Goal: Transaction & Acquisition: Complete application form

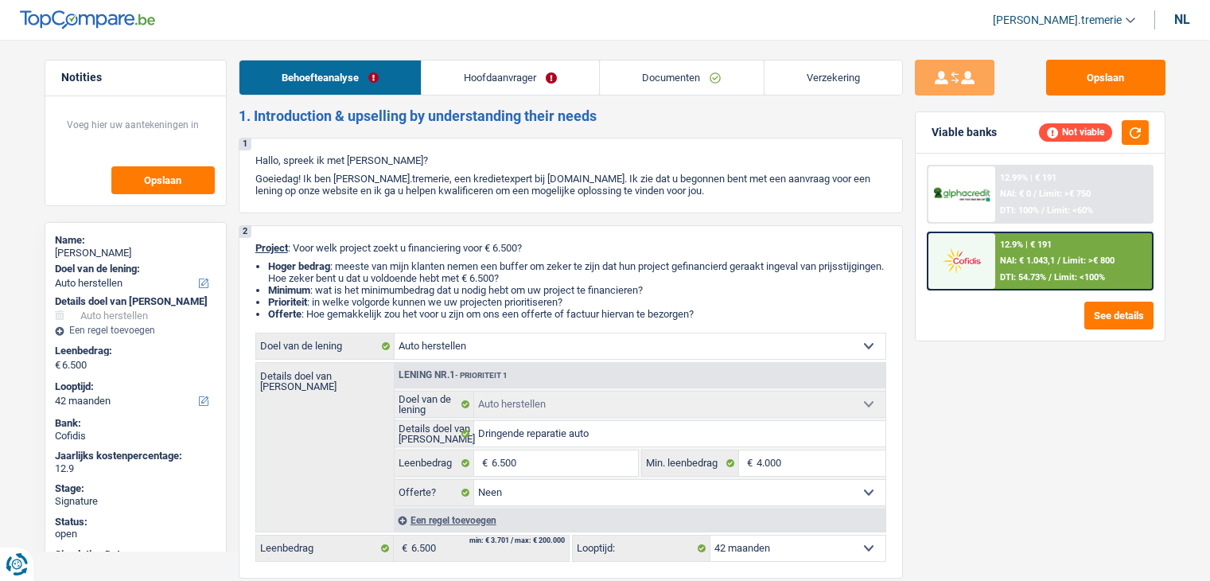
select select "carRepair"
select select "42"
select select "carRepair"
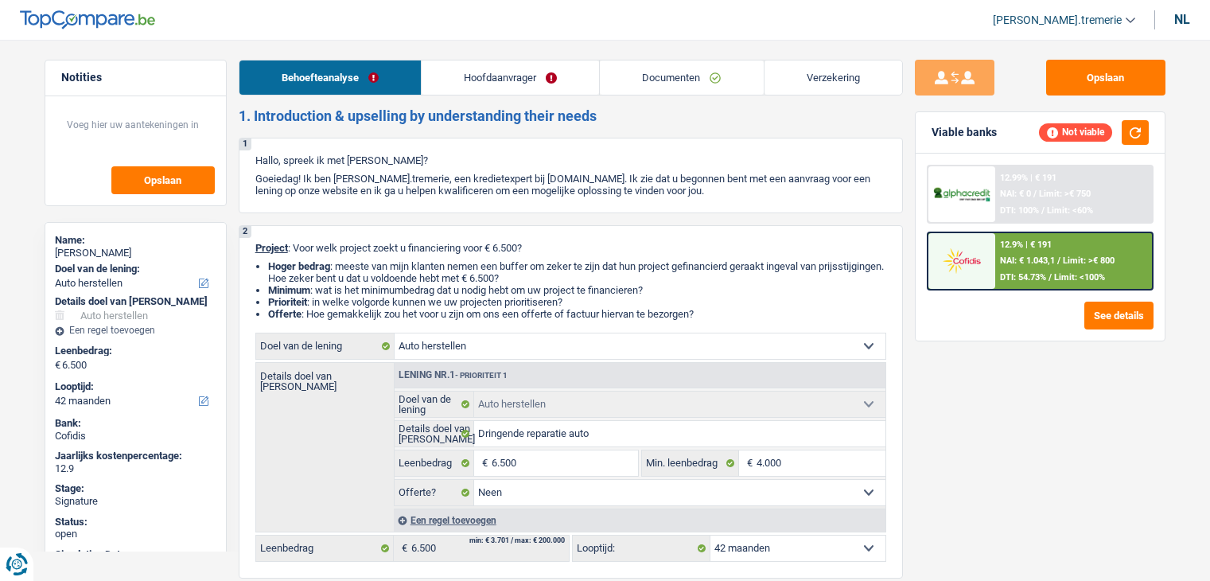
select select "false"
select select "42"
select select "publicEmployee"
select select "netSalary"
select select "mealVouchers"
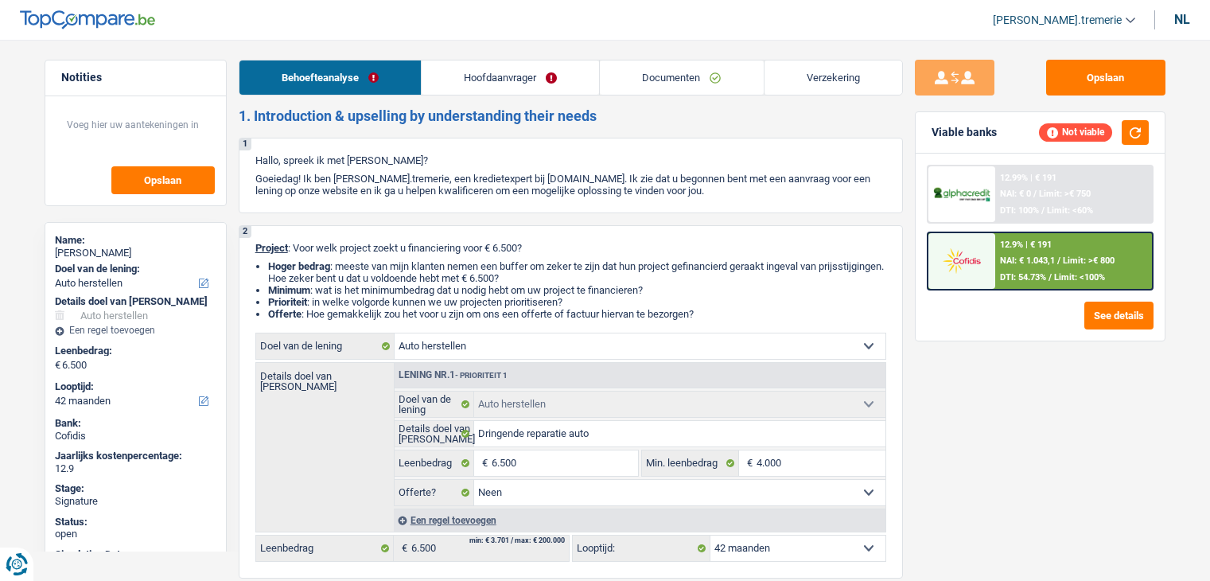
select select "rents"
select select "personalLoan"
select select "homeFurnishingOrRelocation"
select select "84"
select select "cardOrCredit"
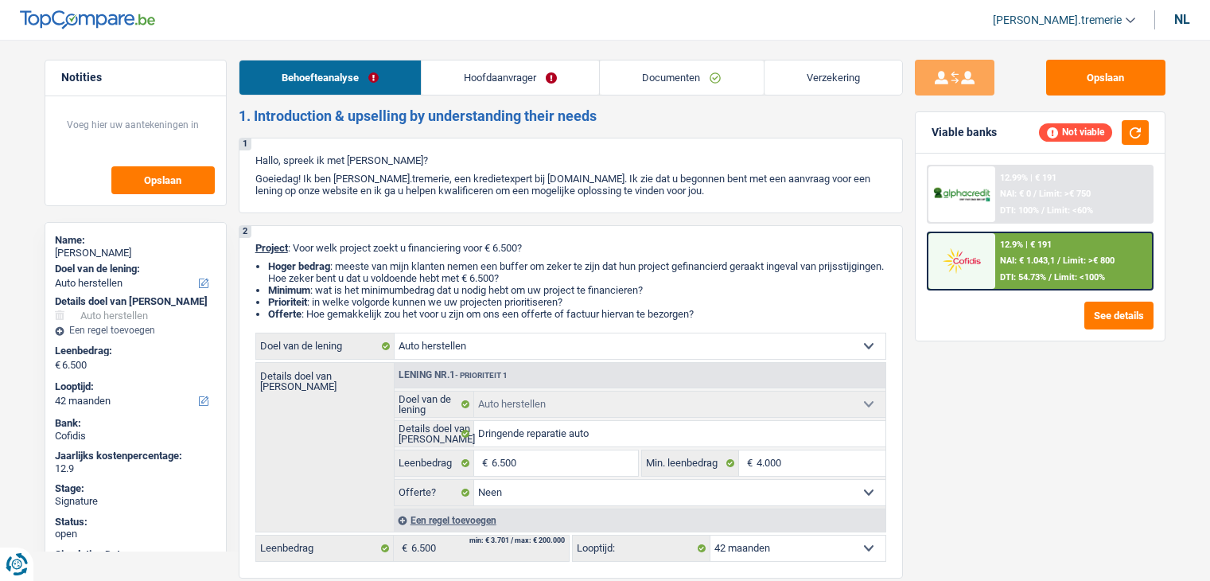
select select "carRepair"
select select "false"
select select "42"
click at [690, 87] on link "Documenten" at bounding box center [681, 77] width 163 height 34
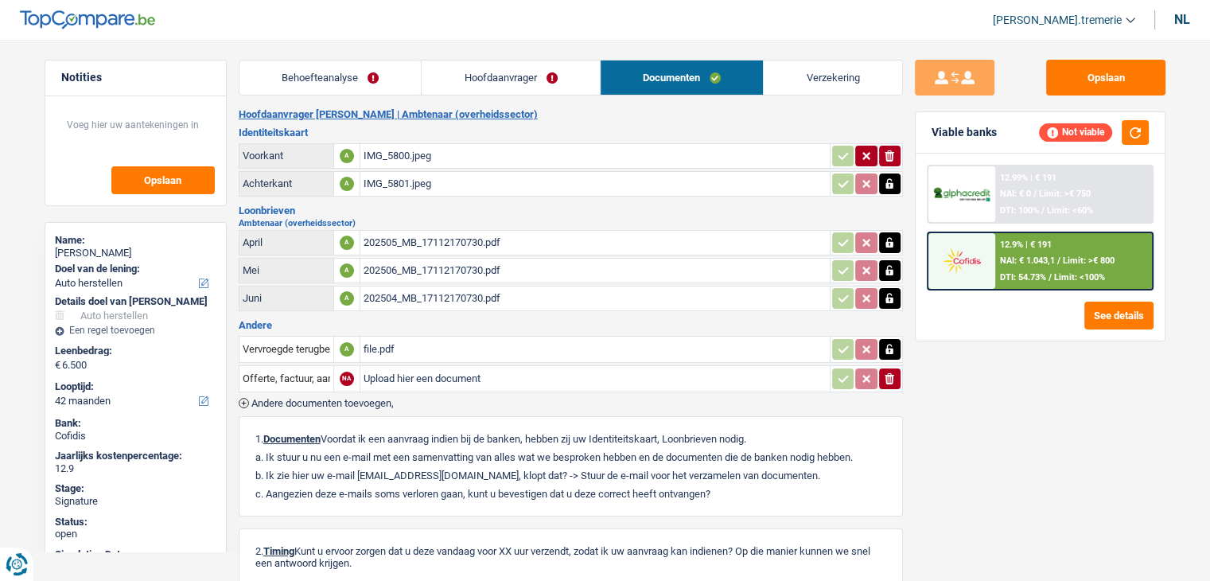
click at [477, 375] on input "Upload hier een document" at bounding box center [595, 379] width 463 height 24
type input "C:\fakepath\IMG_4767.jpg"
click at [308, 373] on input "Offerte, factuur, aanbieding, bestelformulier" at bounding box center [287, 378] width 88 height 25
type input "c"
click at [307, 405] on li "Bankkaart" at bounding box center [328, 410] width 163 height 20
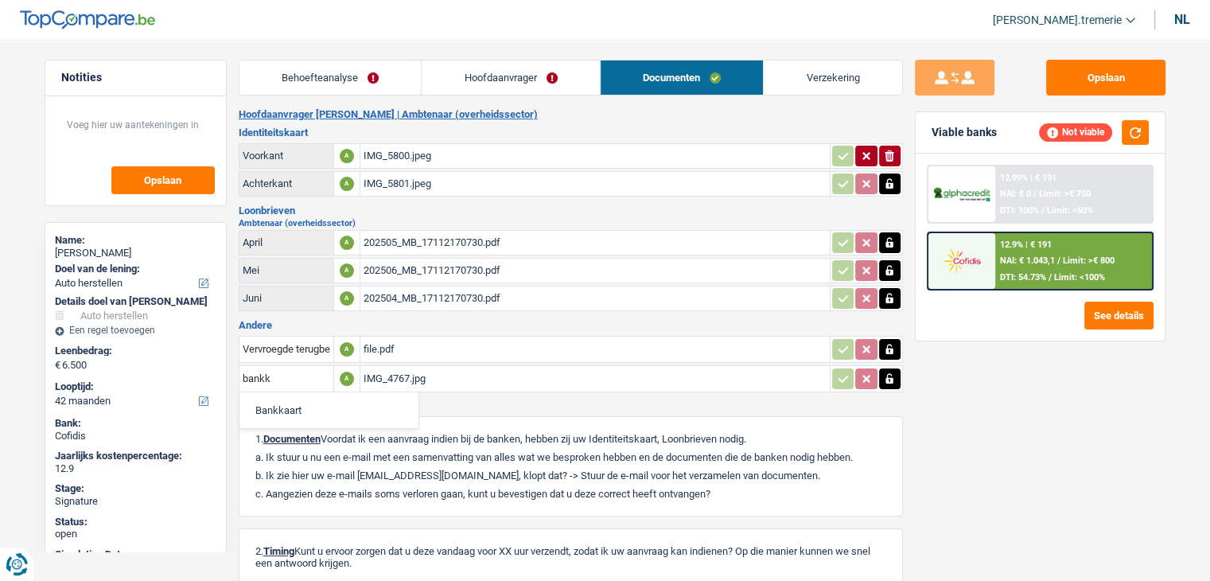
type input "Bankkaart"
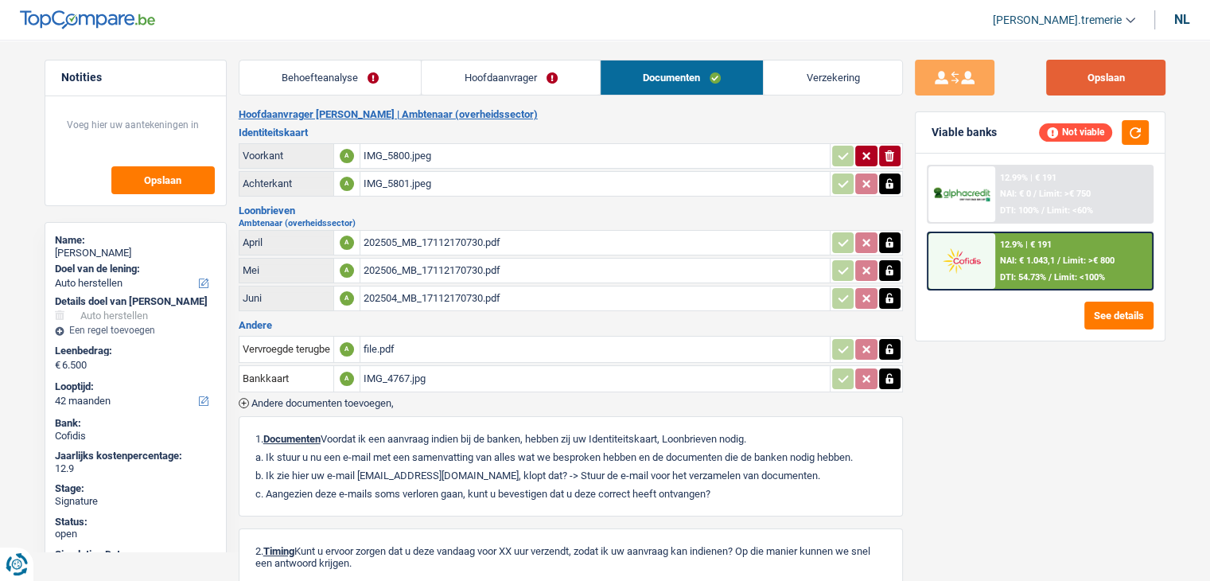
click at [1104, 80] on button "Opslaan" at bounding box center [1105, 78] width 119 height 36
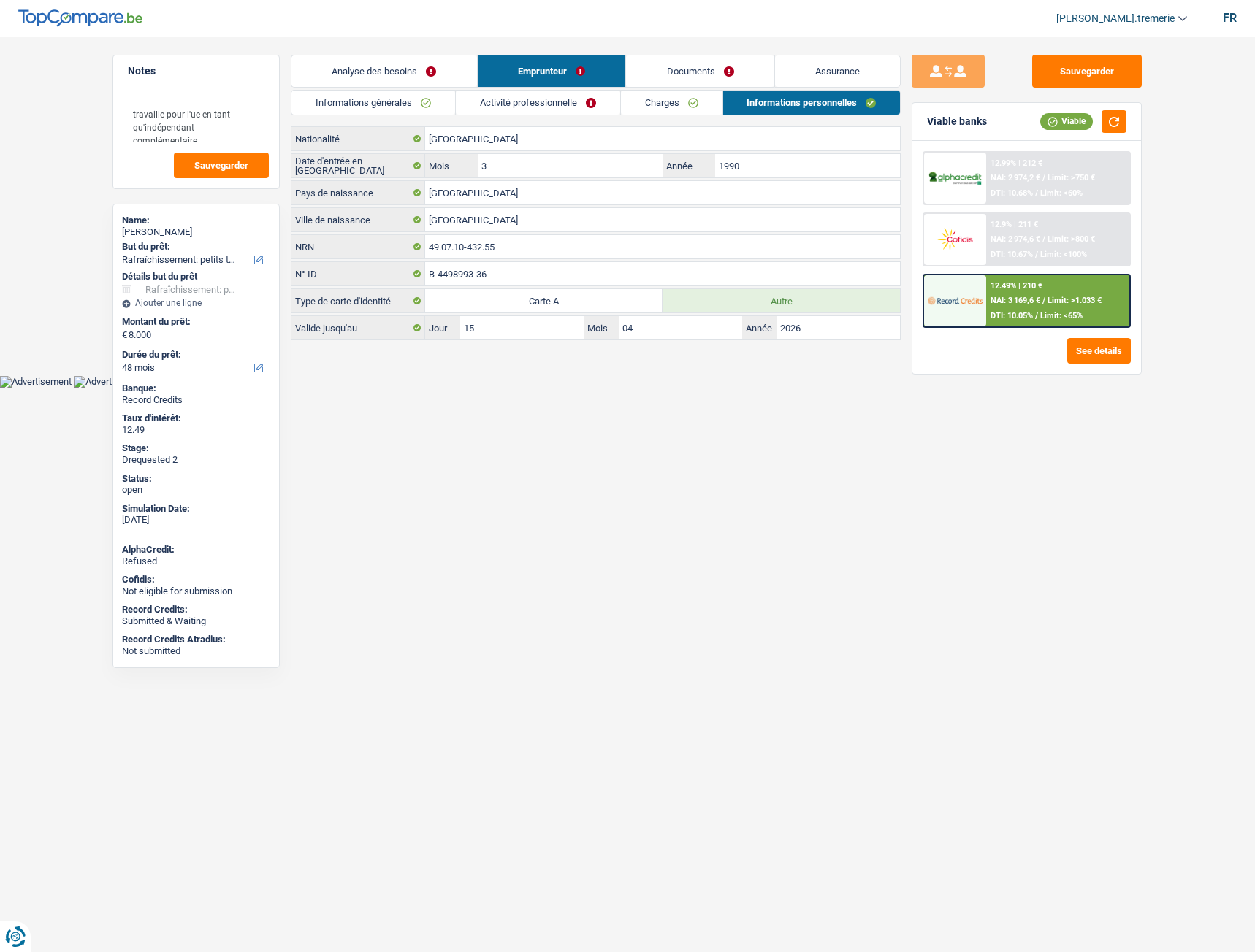
select select "houseOrGarden"
select select "48"
click at [732, 71] on link "Documents" at bounding box center [700, 71] width 148 height 31
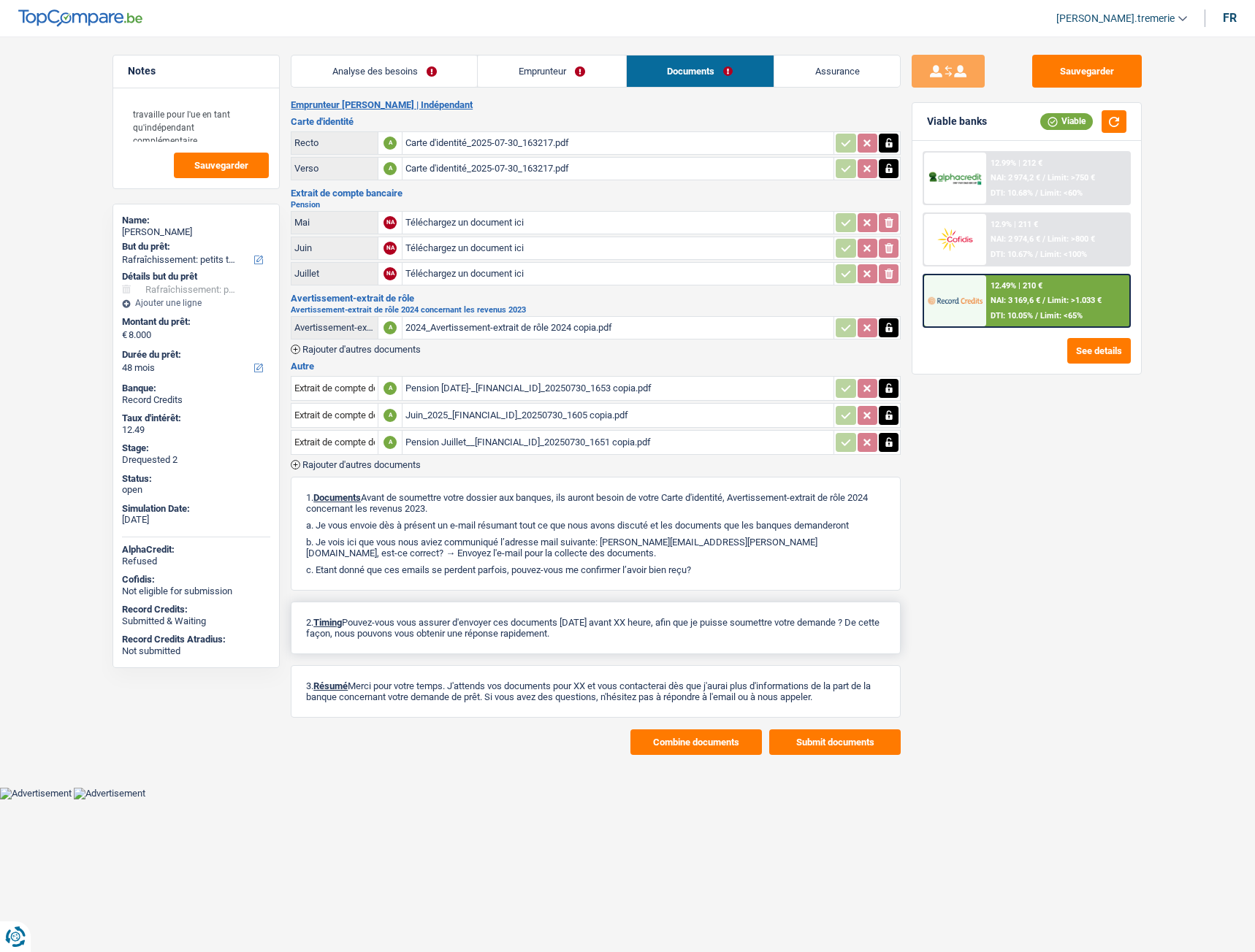
drag, startPoint x: 689, startPoint y: 738, endPoint x: 761, endPoint y: 611, distance: 146.0
click at [761, 611] on div "Emprunteur [PERSON_NAME] | Indépendant Carte d'identité Recto A Carte d'identit…" at bounding box center [596, 427] width 610 height 655
click at [382, 465] on span "Rajouter d'autres documents" at bounding box center [361, 465] width 118 height 9
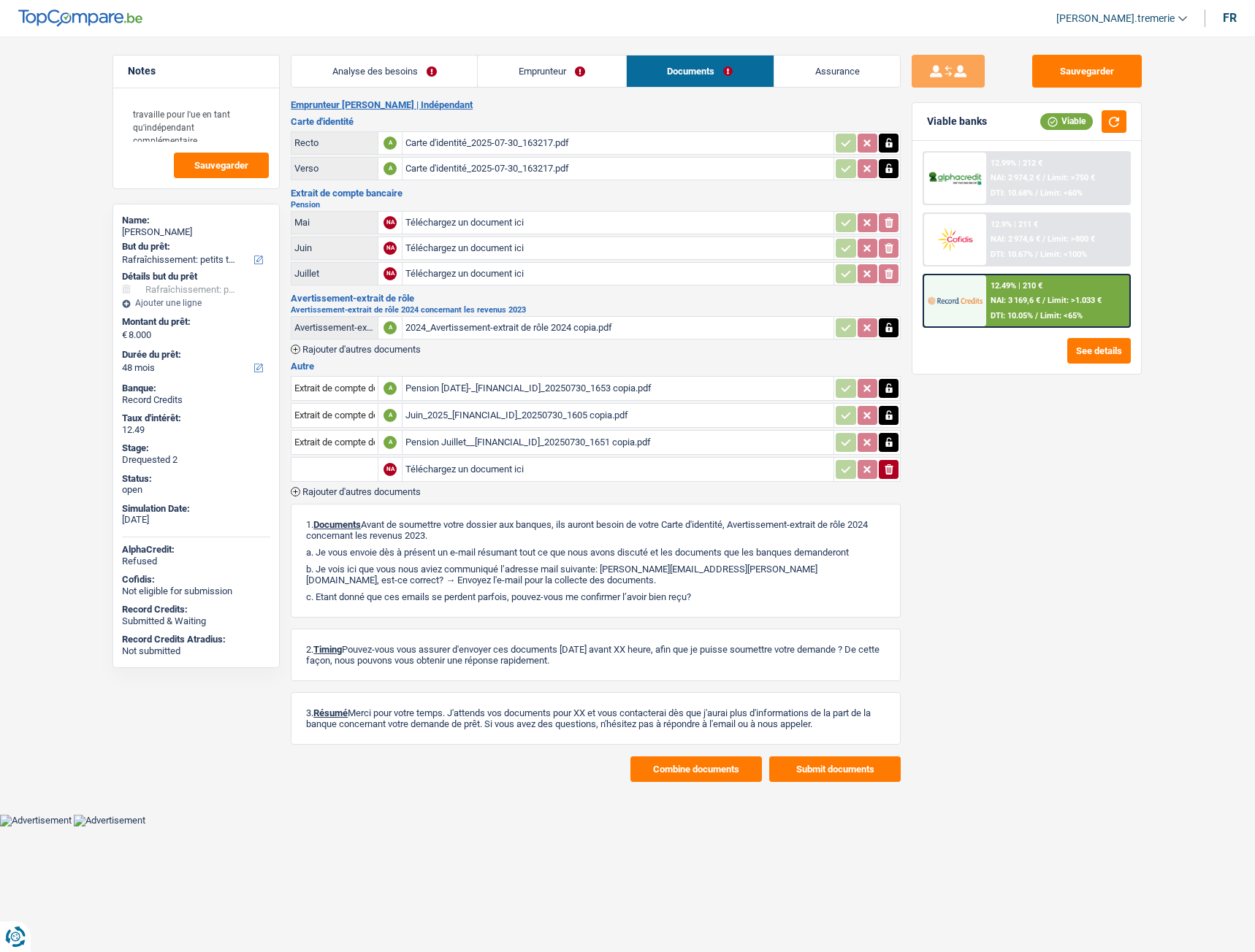
click at [349, 468] on input "text" at bounding box center [335, 469] width 81 height 23
click at [359, 495] on li "Précompte immobilier" at bounding box center [373, 498] width 150 height 18
type input "Précompte immobilier"
click at [462, 477] on input "Téléchargez un document ici" at bounding box center [618, 470] width 425 height 22
type input "C:\fakepath\PRECOMPTE IMMO_2025_Aguilar.pdf"
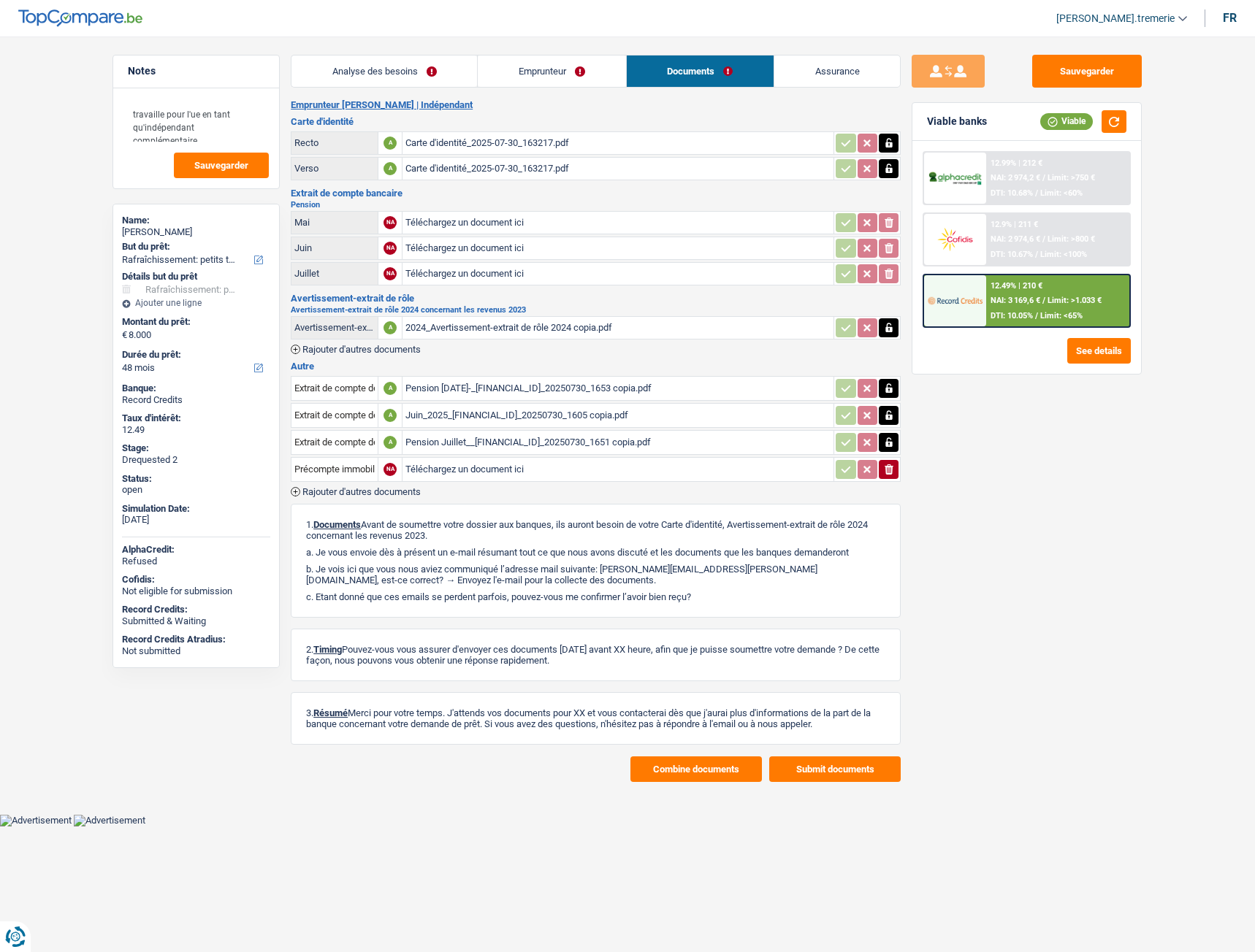
click at [347, 163] on div "Verso" at bounding box center [335, 168] width 81 height 11
click at [835, 70] on link "Assurance" at bounding box center [836, 71] width 126 height 31
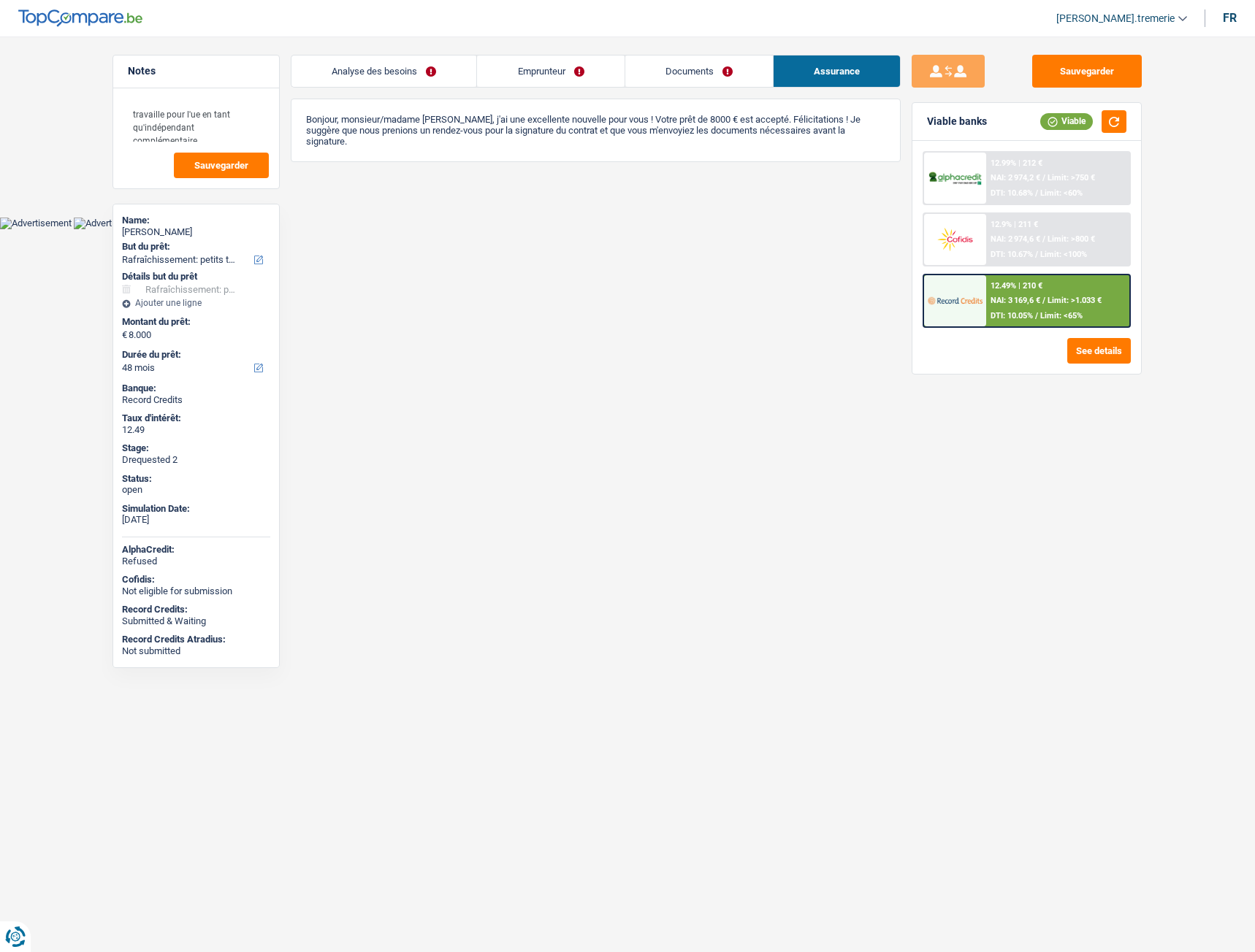
click at [713, 73] on link "Documents" at bounding box center [699, 71] width 148 height 31
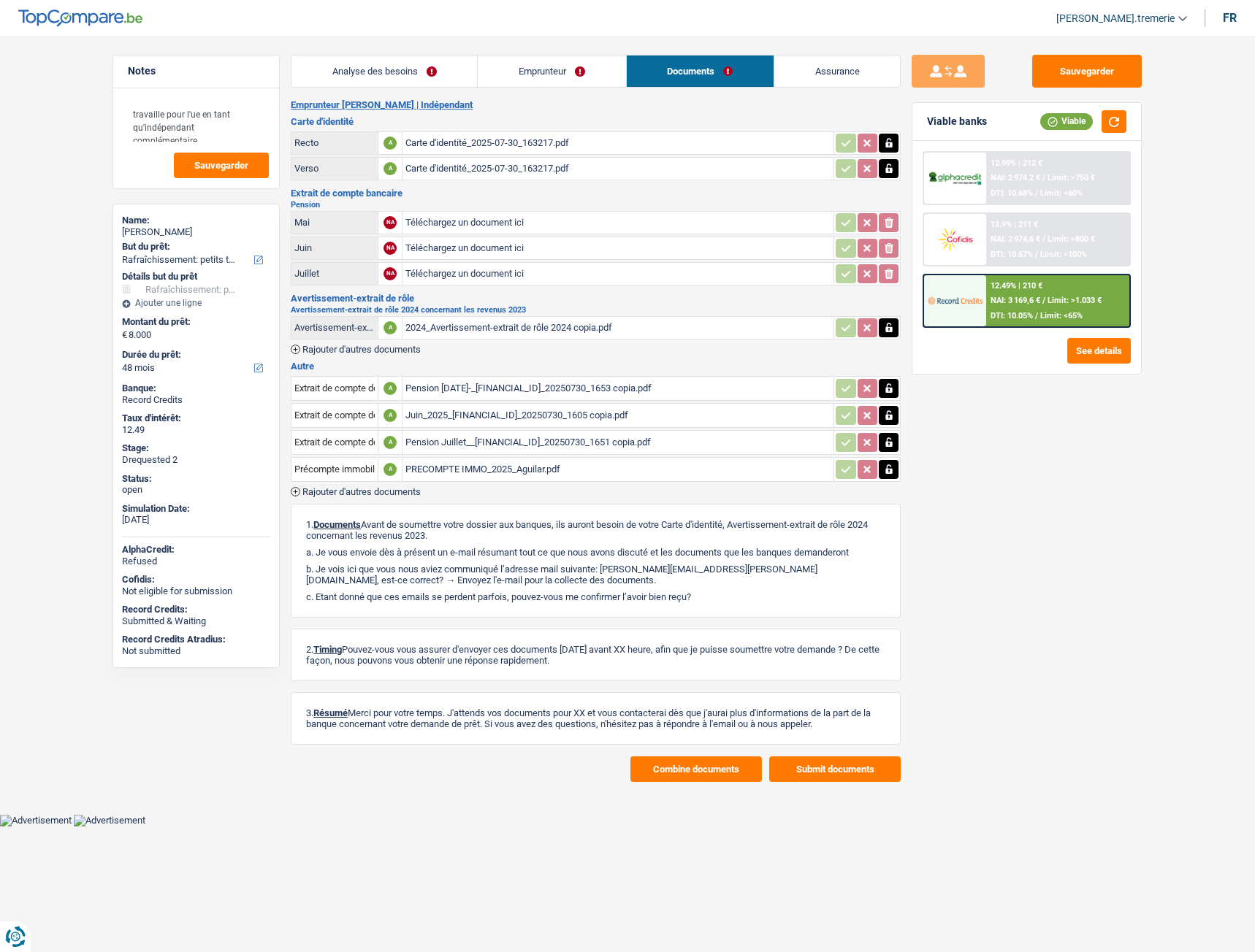
click at [563, 79] on link "Emprunteur" at bounding box center [551, 71] width 148 height 31
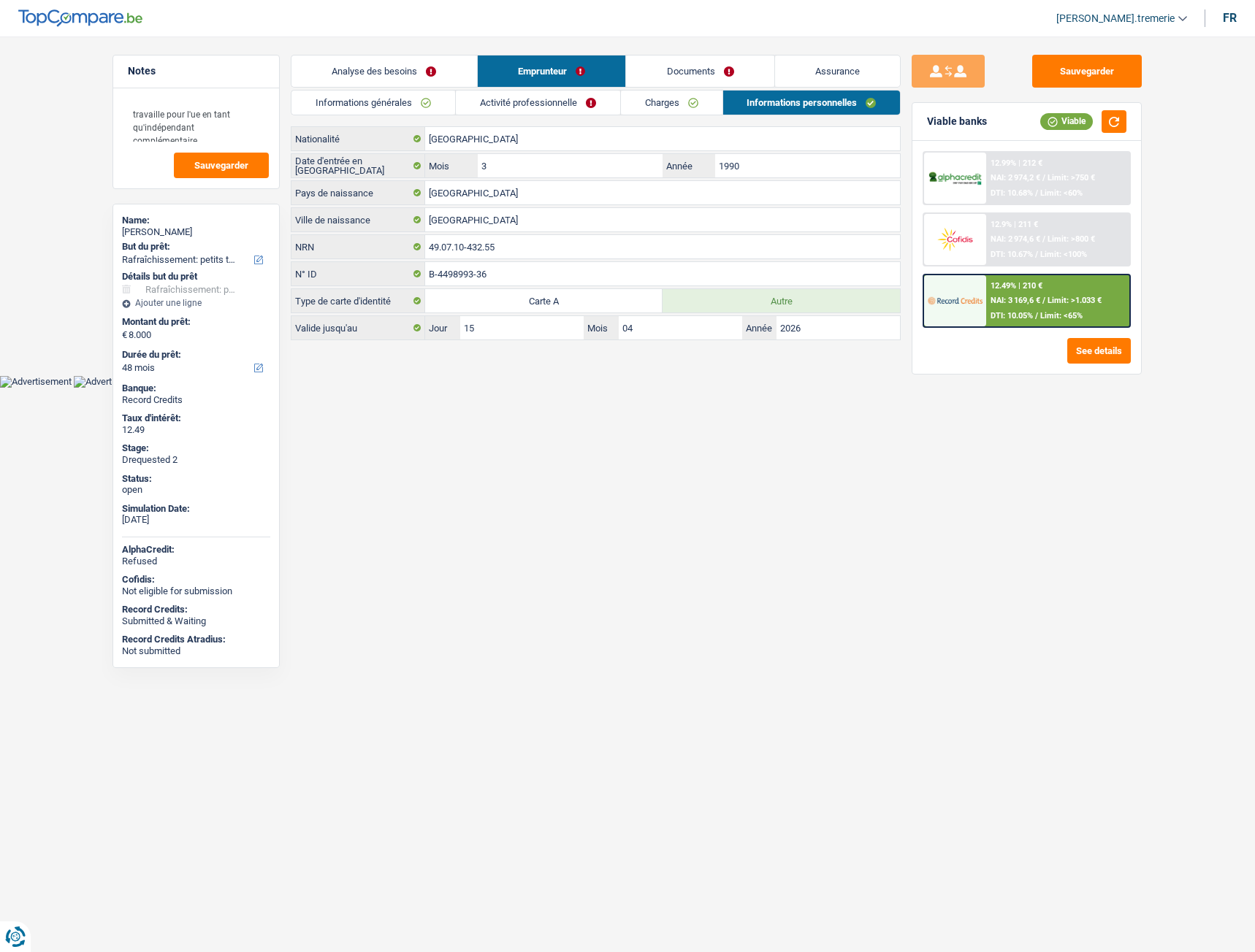
click at [701, 74] on link "Documents" at bounding box center [700, 71] width 148 height 31
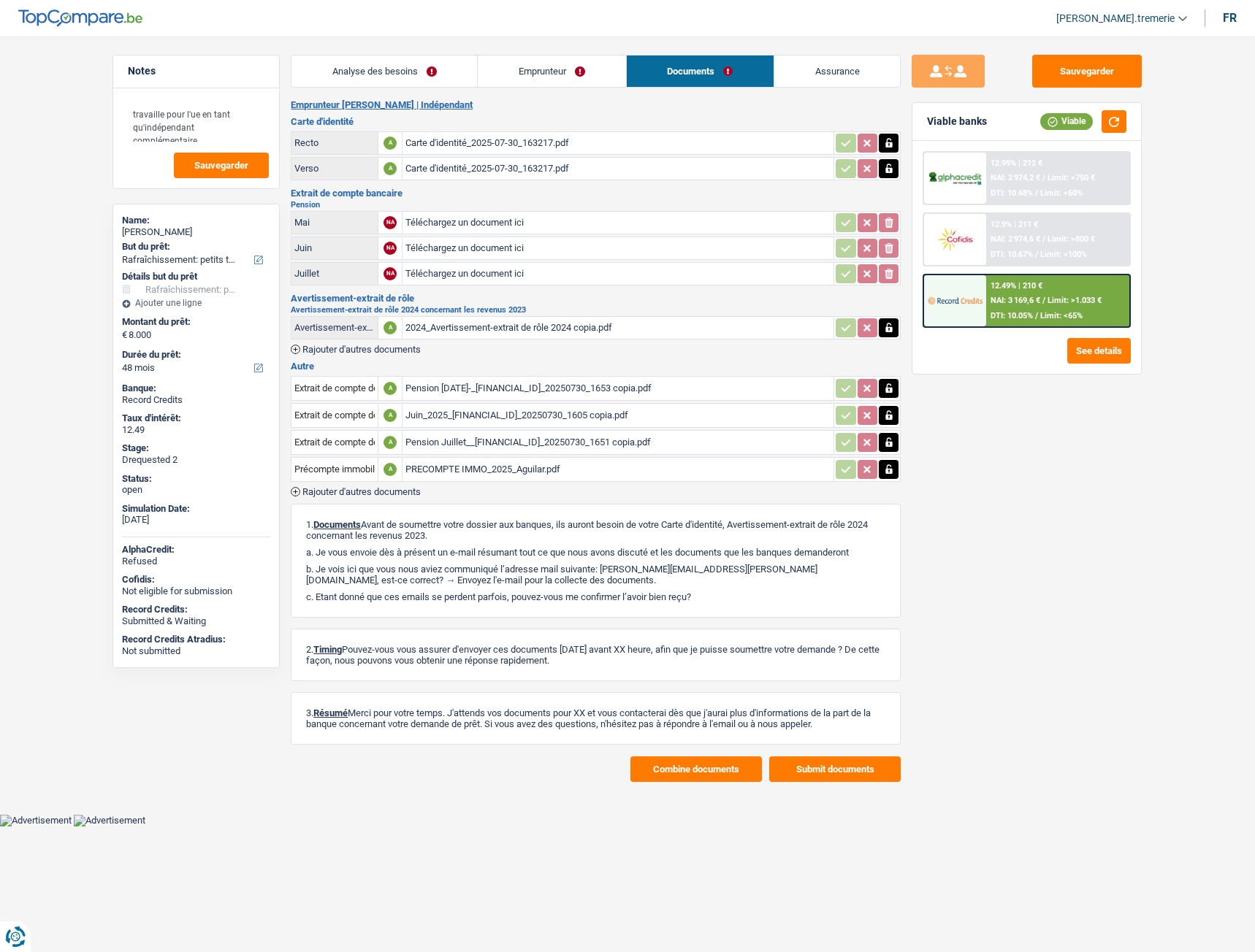
click at [391, 489] on span "Rajouter d'autres documents" at bounding box center [361, 492] width 118 height 9
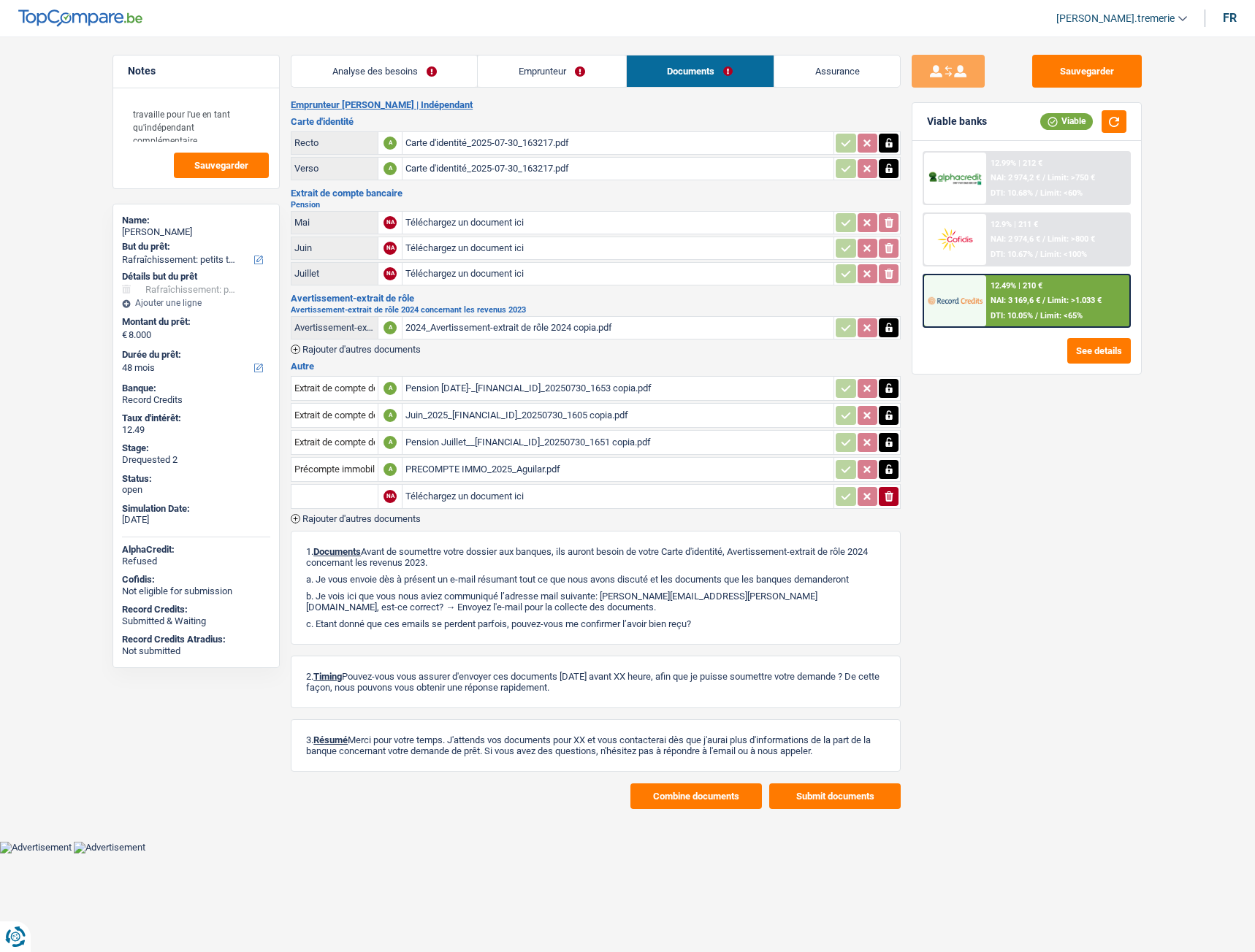
click at [356, 493] on input "text" at bounding box center [335, 496] width 81 height 23
click at [355, 531] on li "Carte bancaire" at bounding box center [373, 525] width 150 height 18
type input "Carte bancaire"
click at [454, 499] on input "Téléchargez un document ici" at bounding box center [618, 497] width 425 height 22
type input "C:\fakepath\CKBC_LMA_2025-08-08_130523.pdf"
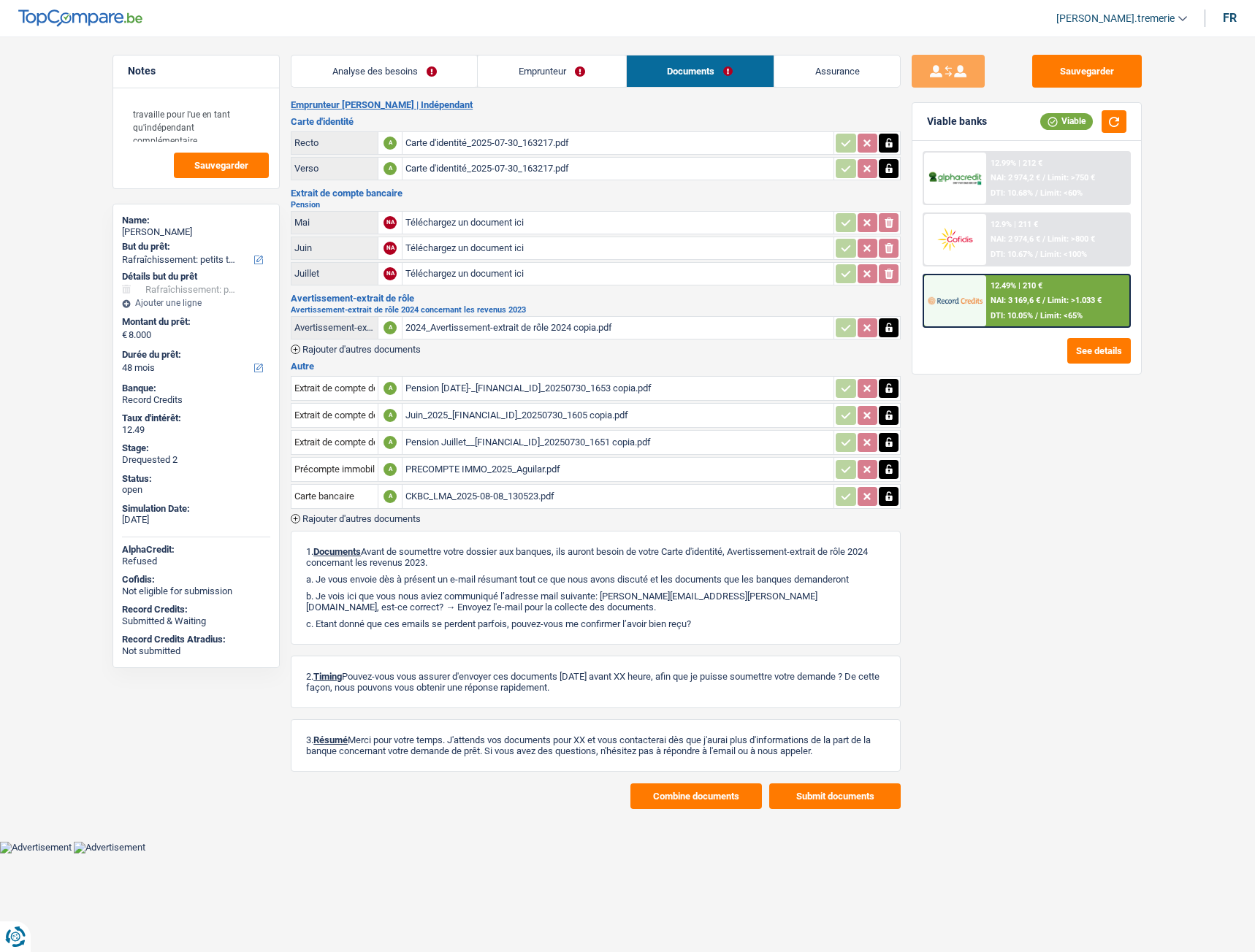
click at [454, 493] on div "CKBC_LMA_2025-08-08_130523.pdf" at bounding box center [618, 497] width 425 height 22
click at [1091, 67] on button "Sauvegarder" at bounding box center [1086, 72] width 109 height 33
click at [681, 793] on button "Combine documents" at bounding box center [696, 797] width 131 height 26
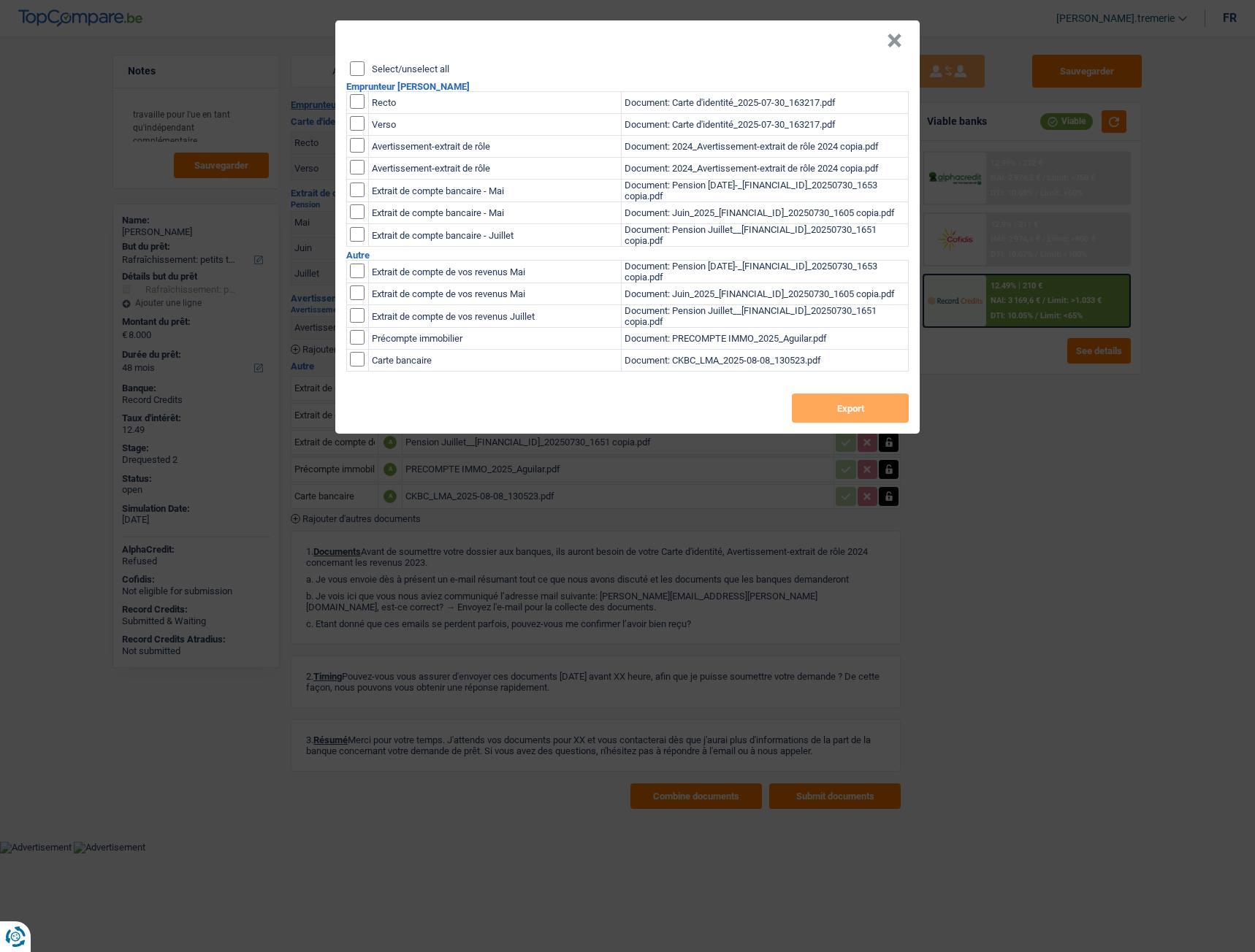
click at [351, 68] on input "Select/unselect all" at bounding box center [357, 69] width 15 height 15
checkbox input "true"
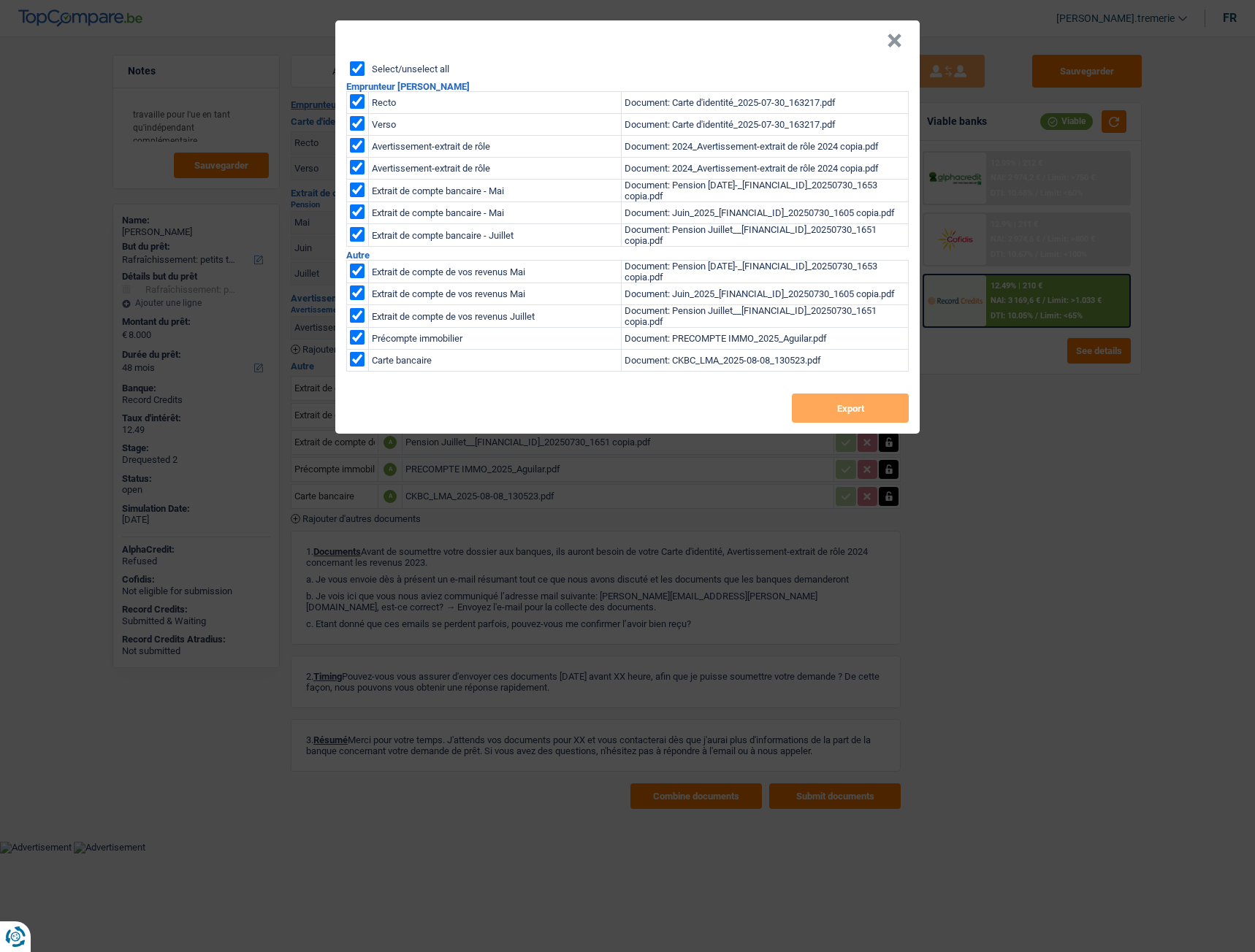
checkbox input "true"
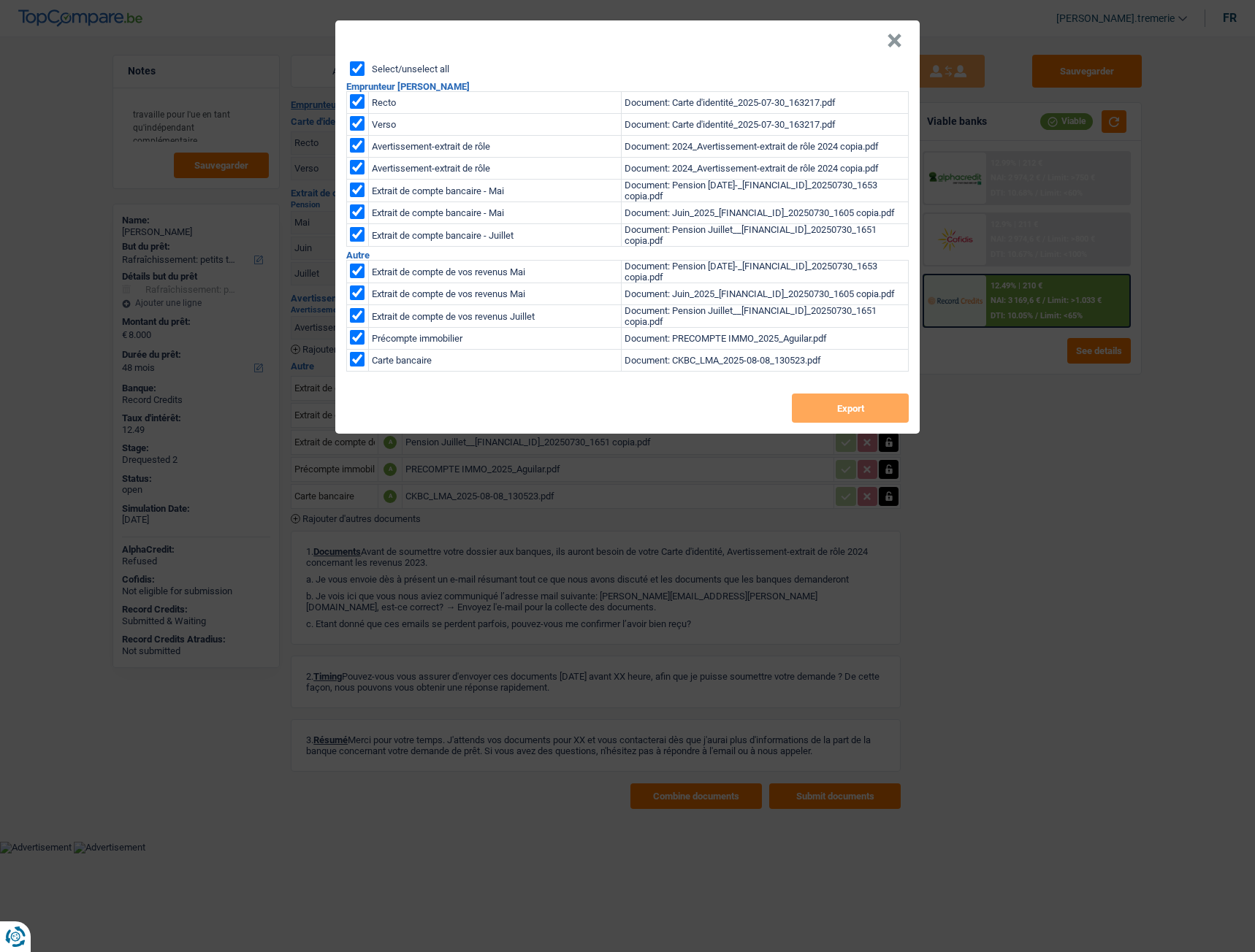
checkbox input "true"
click at [813, 402] on button "Export" at bounding box center [849, 409] width 117 height 29
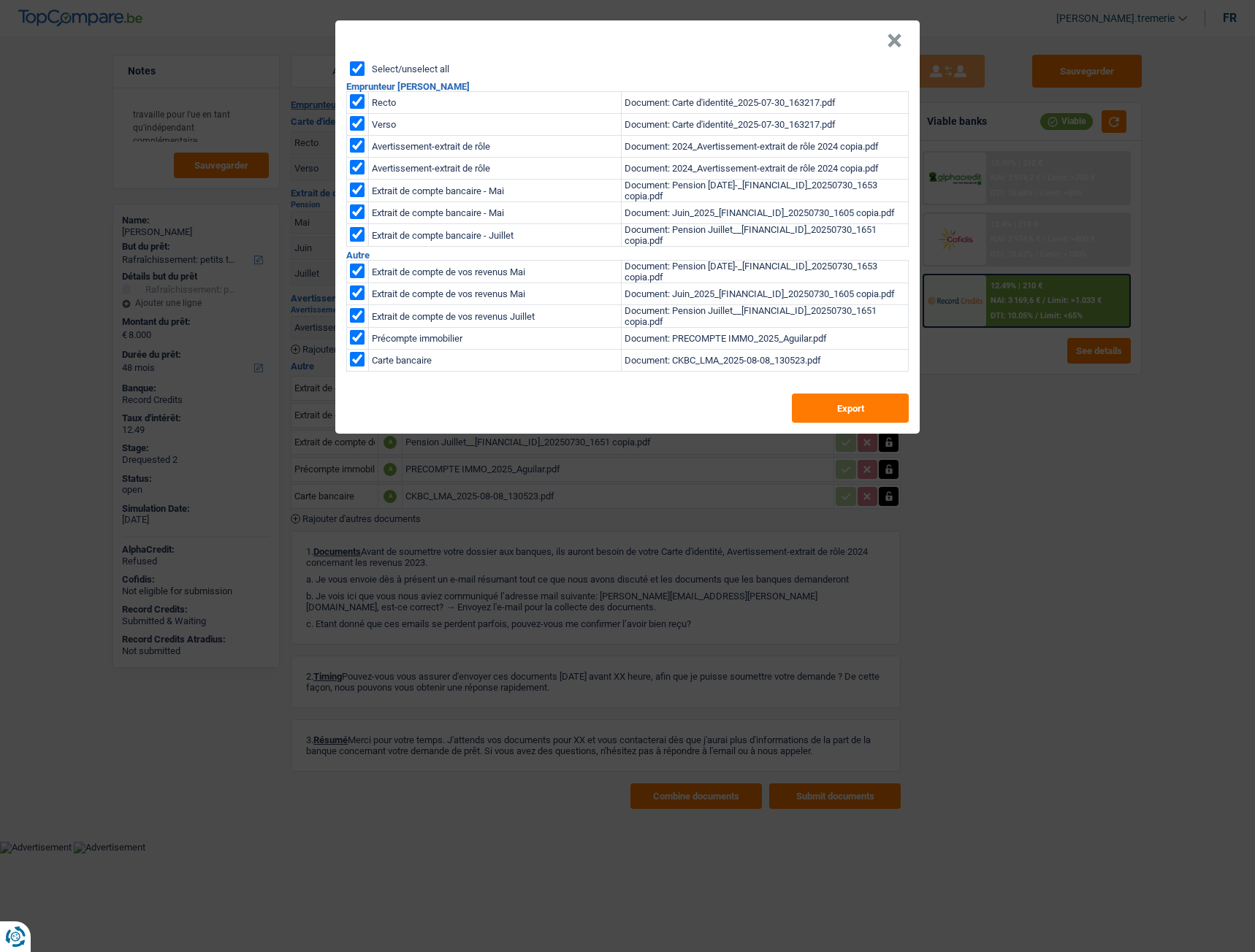
click at [895, 35] on button "×" at bounding box center [894, 41] width 16 height 15
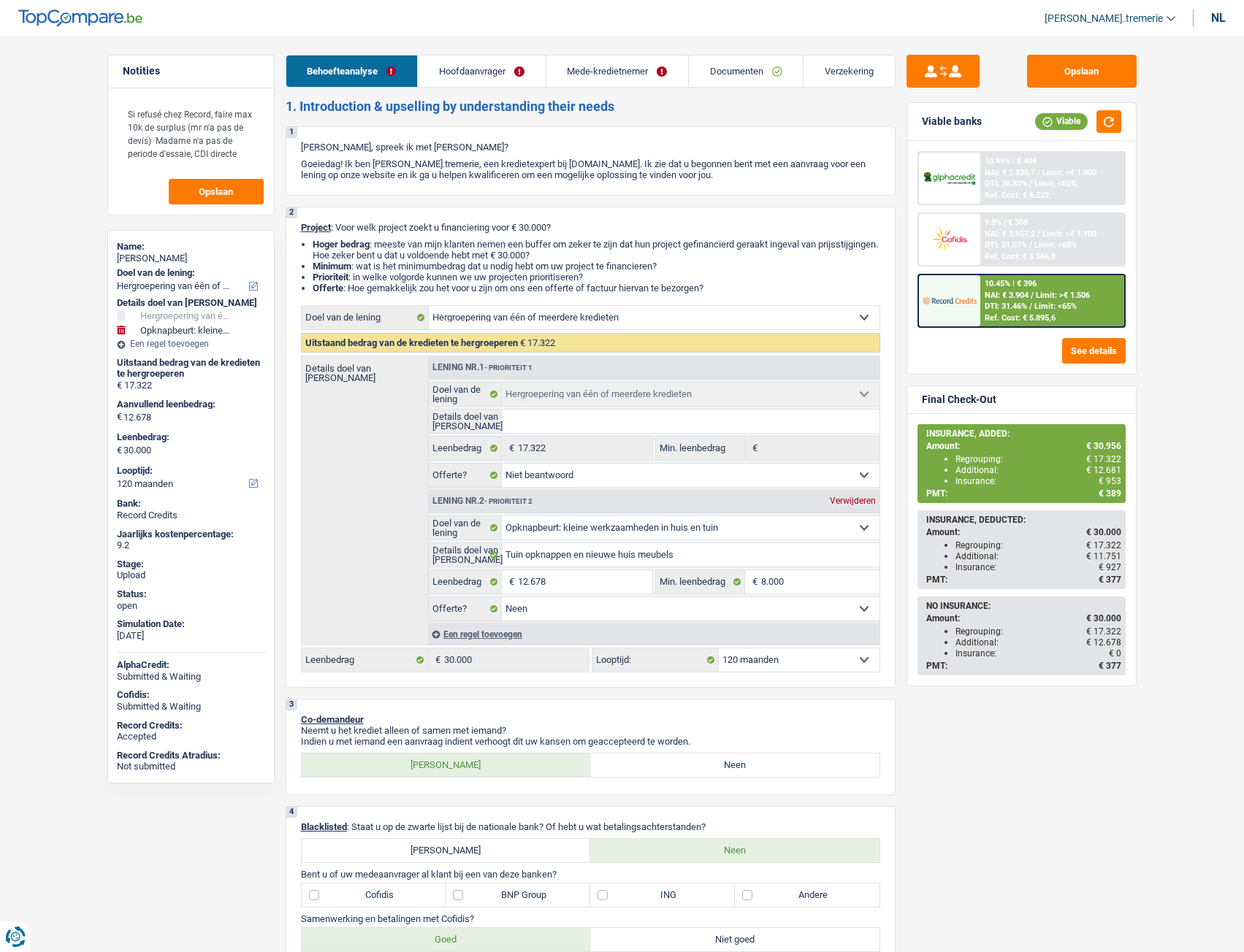
select select "refinancing"
select select "houseOrGarden"
select select "120"
select select "refinancing"
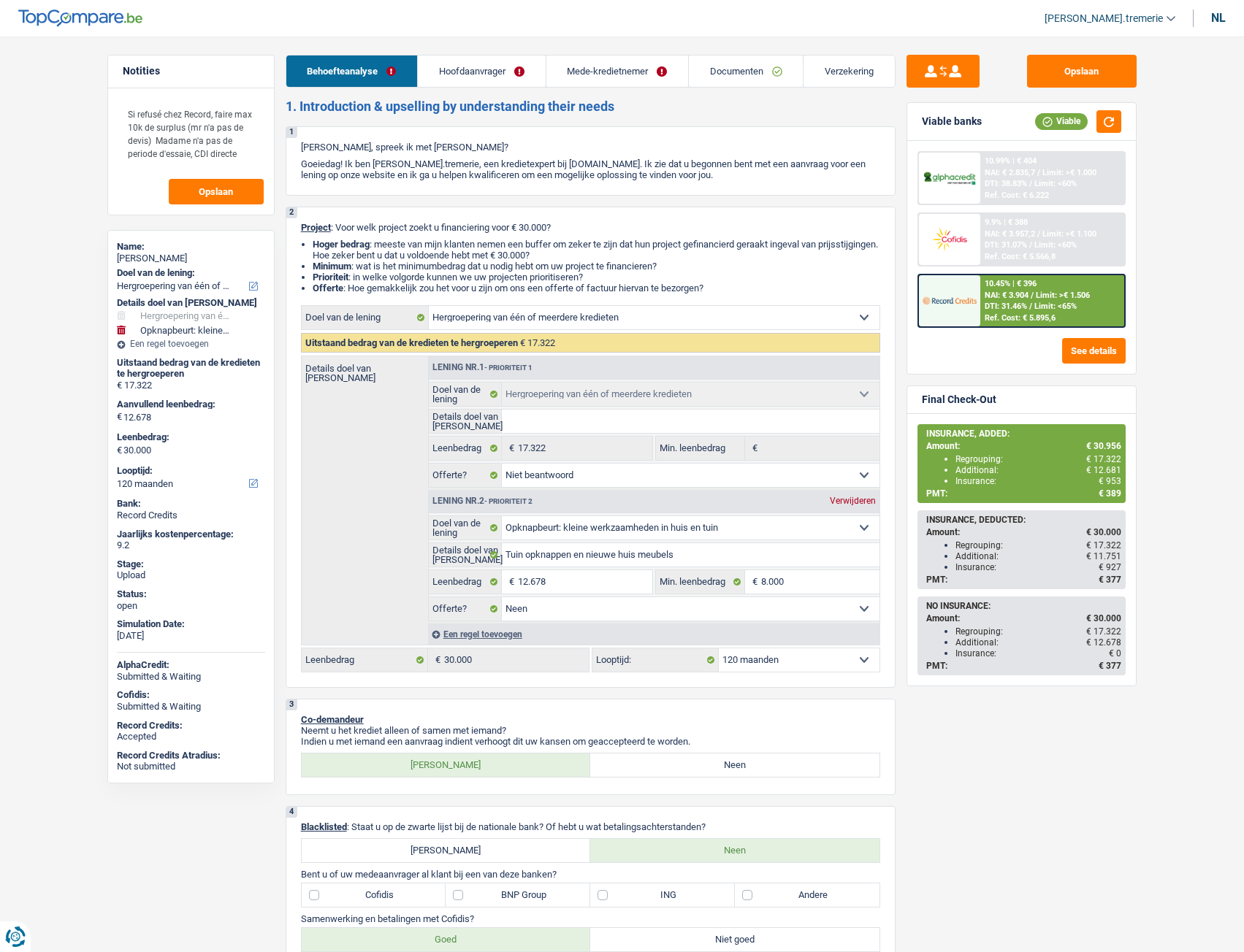
select select "refinancing"
select select "not_answered"
select select "houseOrGarden"
select select "false"
select select "120"
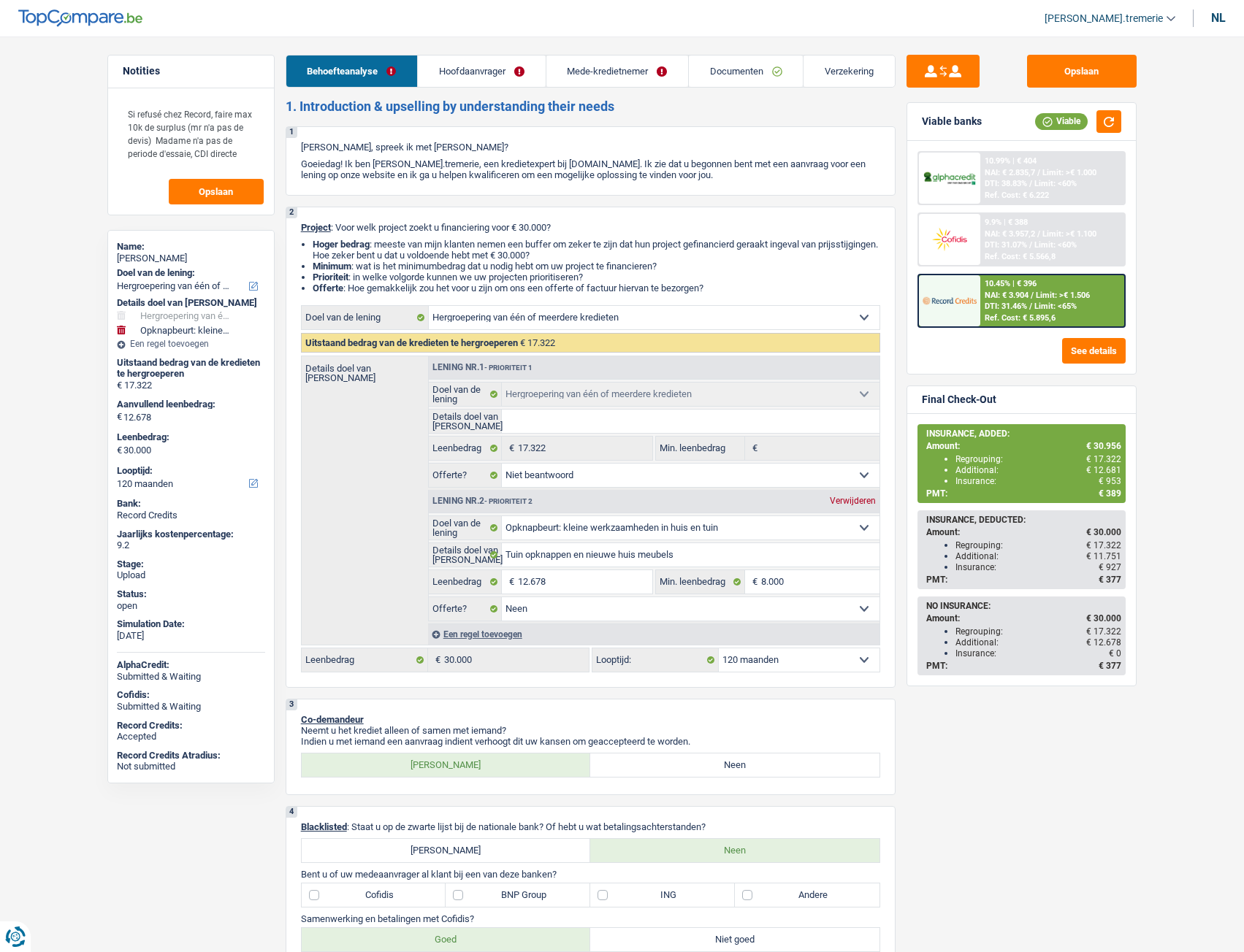
select select "privateEmployee"
select select "netSalary"
select select "mealVouchers"
select select "other"
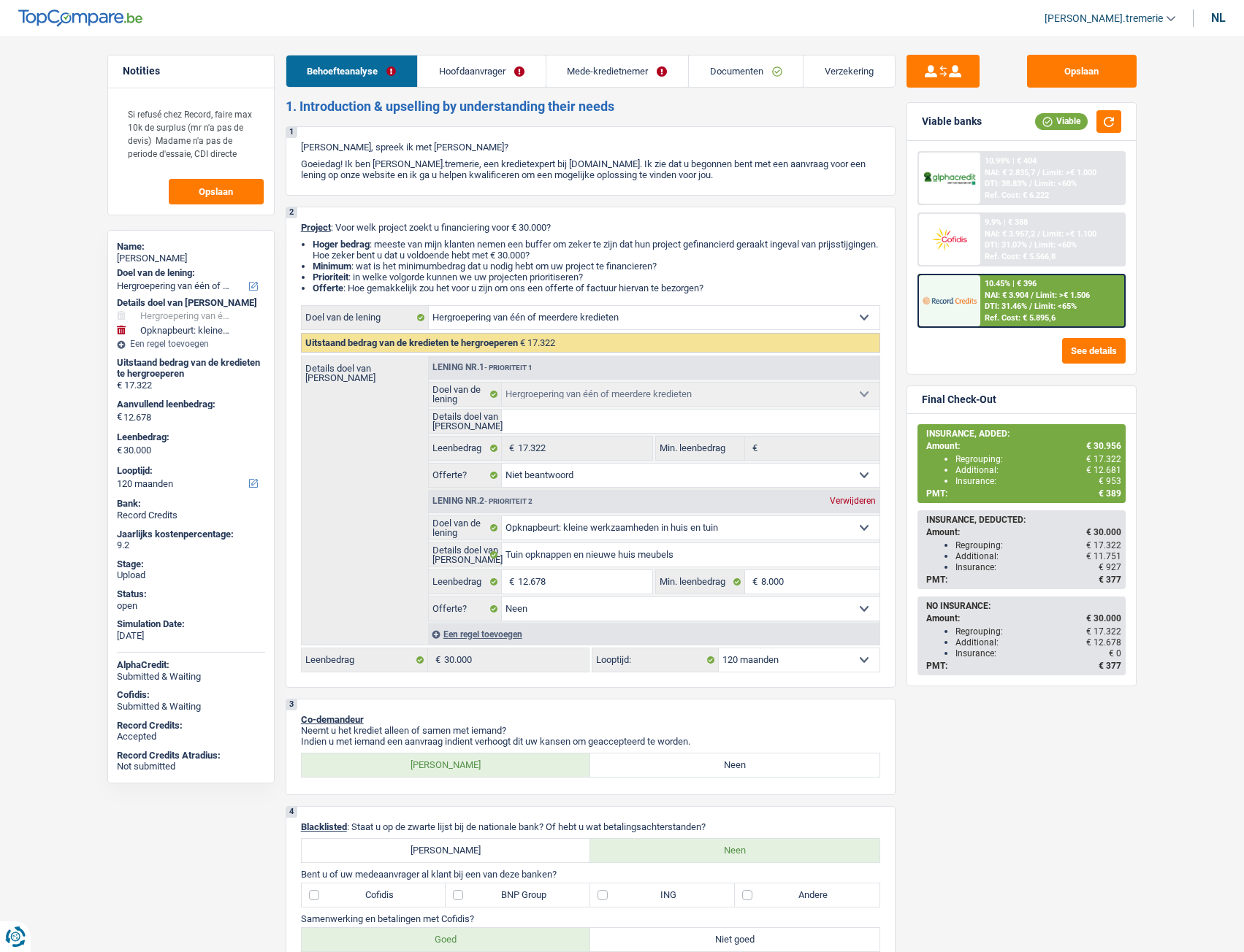
select select "netSalary"
select select "mealVouchers"
select select "ownerWithMortgage"
select select "mortgage"
select select "300"
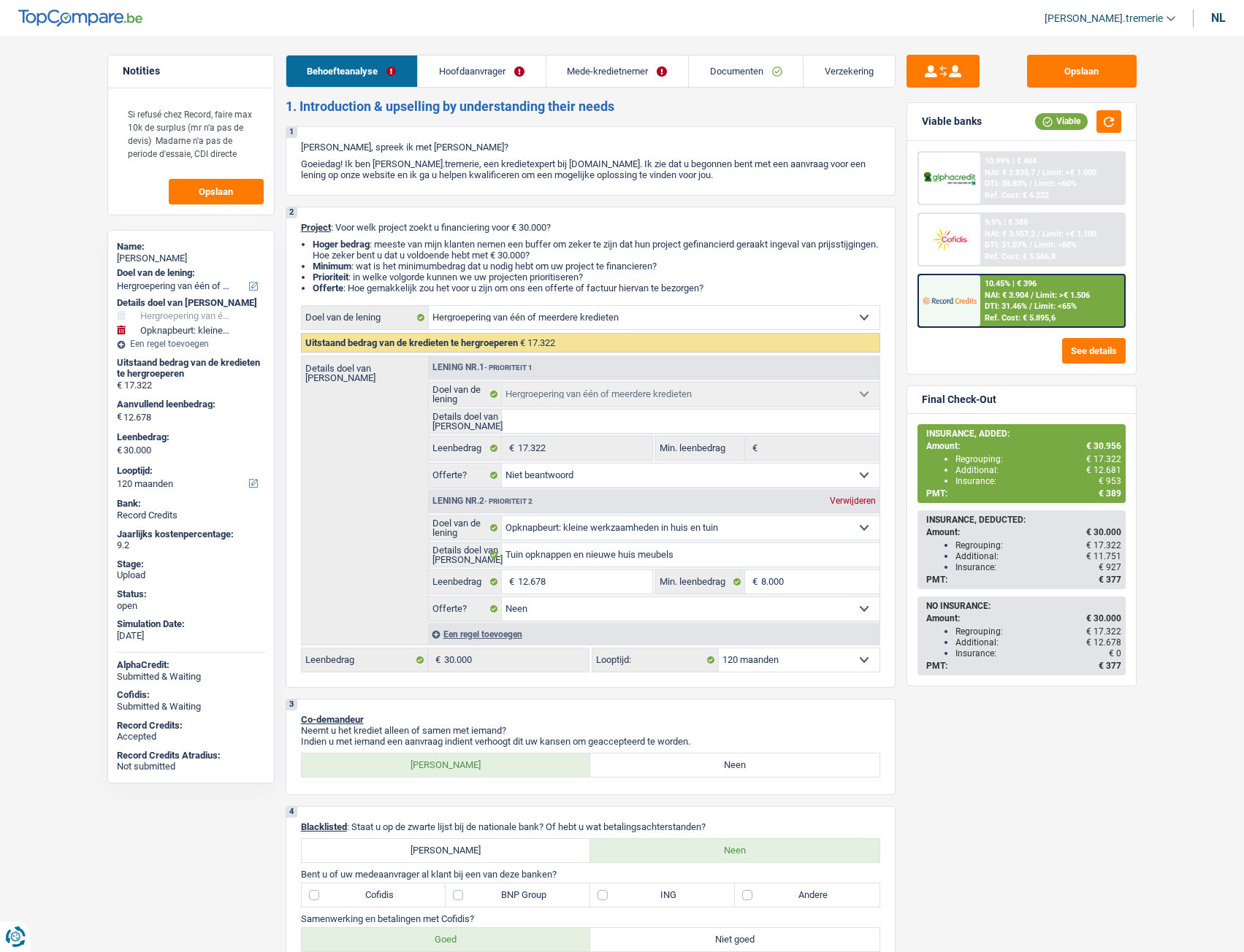
select select "cardOrCredit"
select select "personalLoan"
select select "loanRepayment"
select select "60"
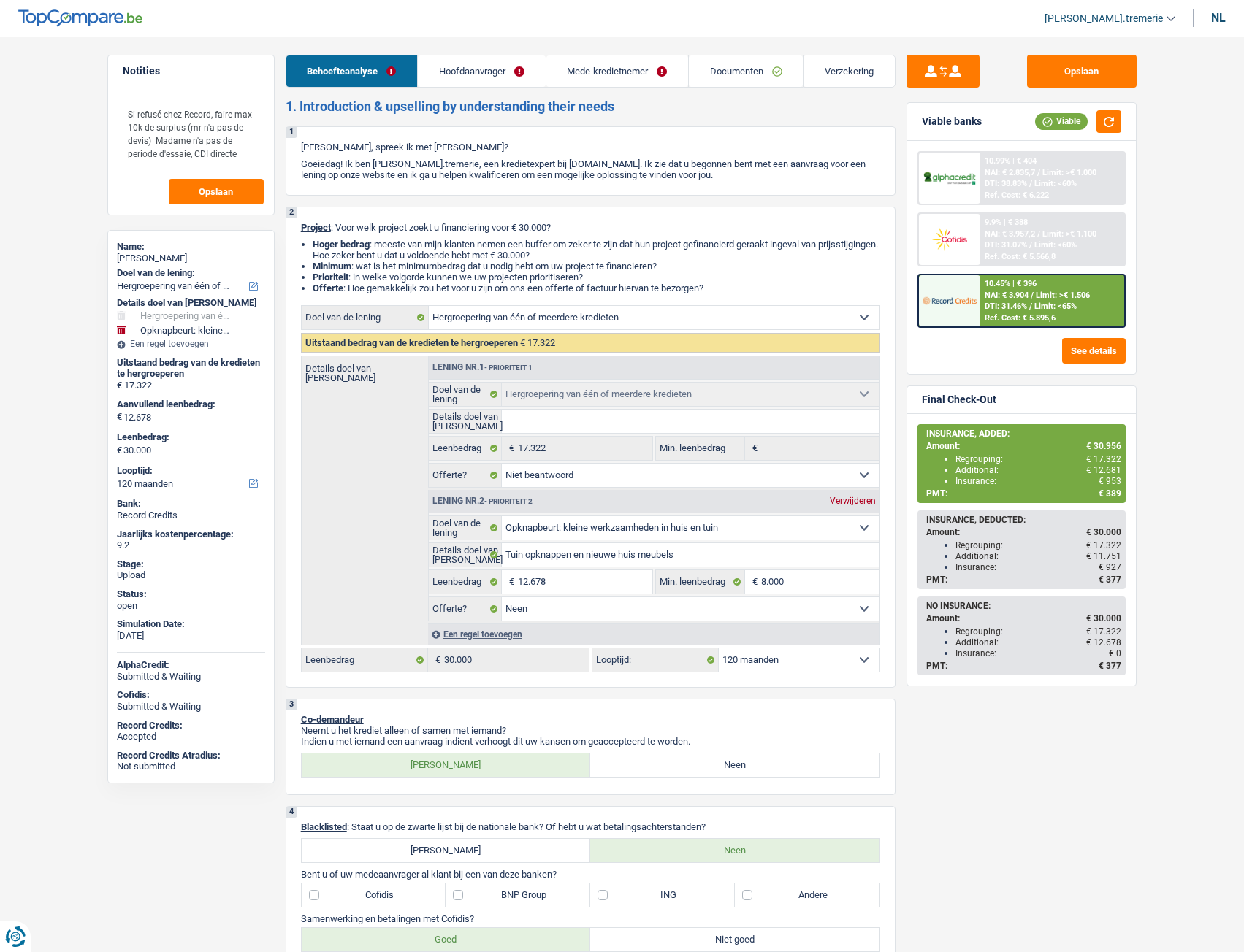
select select "personalLoan"
select select "loanRepayment"
select select "24"
select select "carLoan"
select select "36"
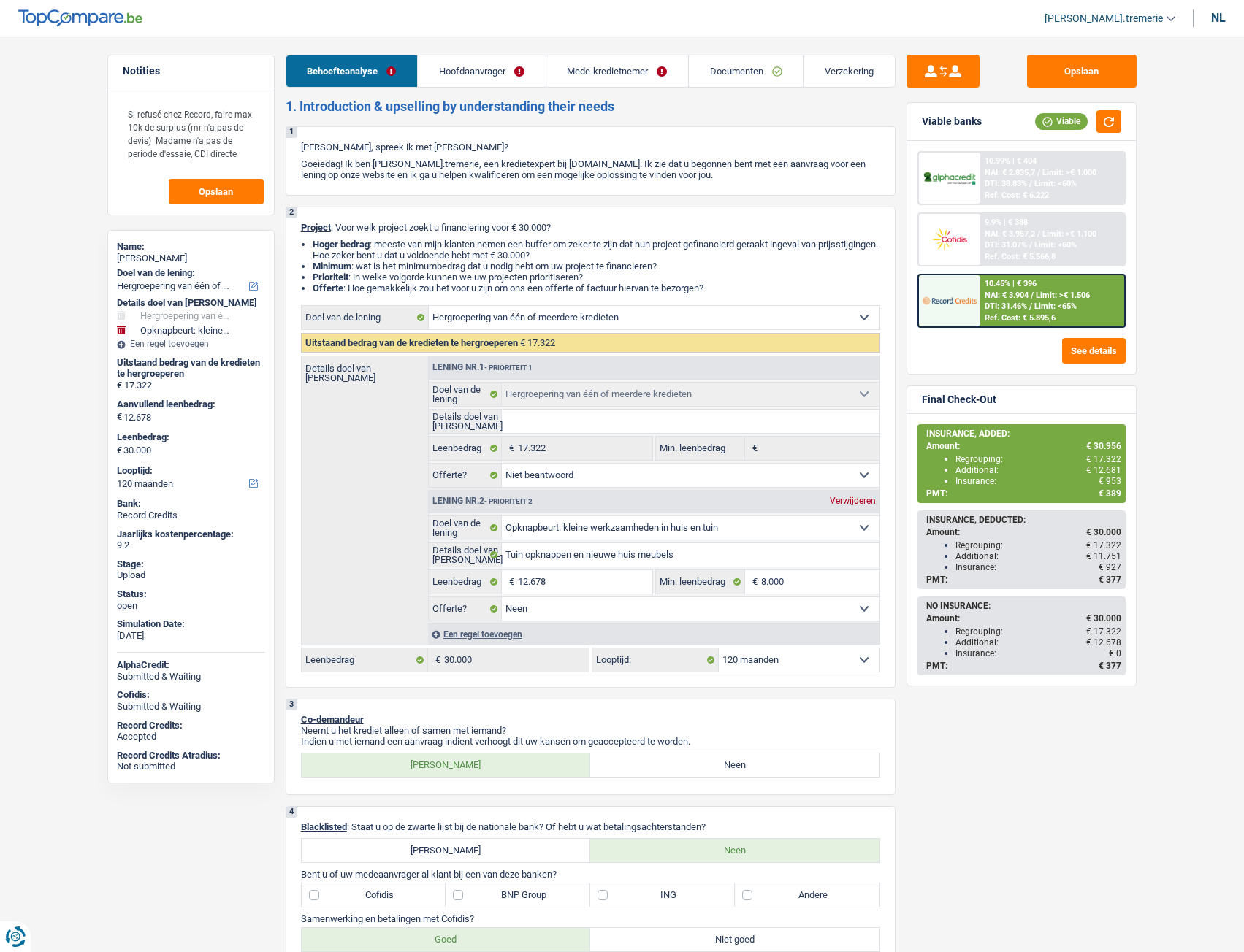
select select "refinancing"
select select "not_answered"
select select "houseOrGarden"
select select "false"
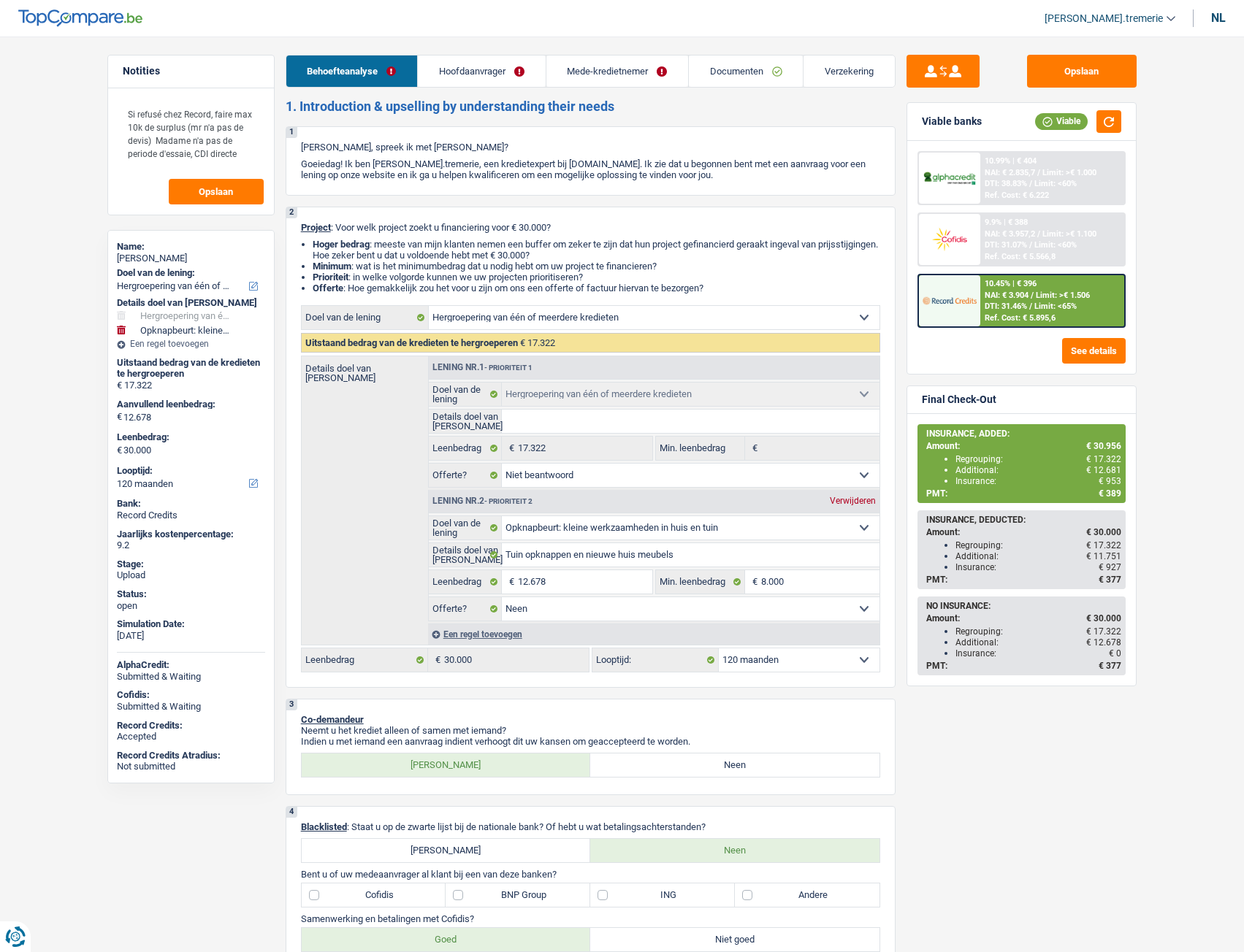
select select "120"
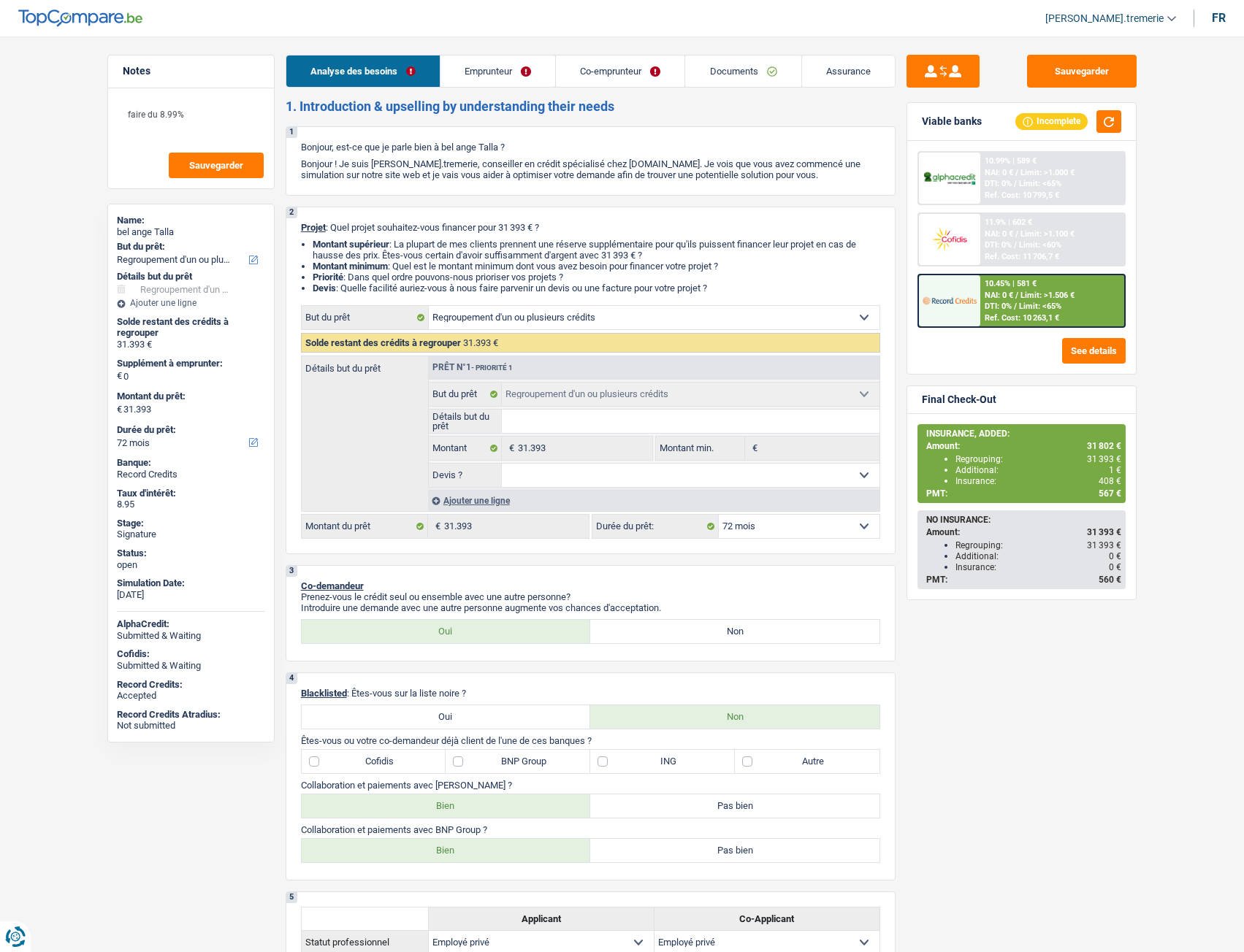
select select "refinancing"
select select "72"
select select "refinancing"
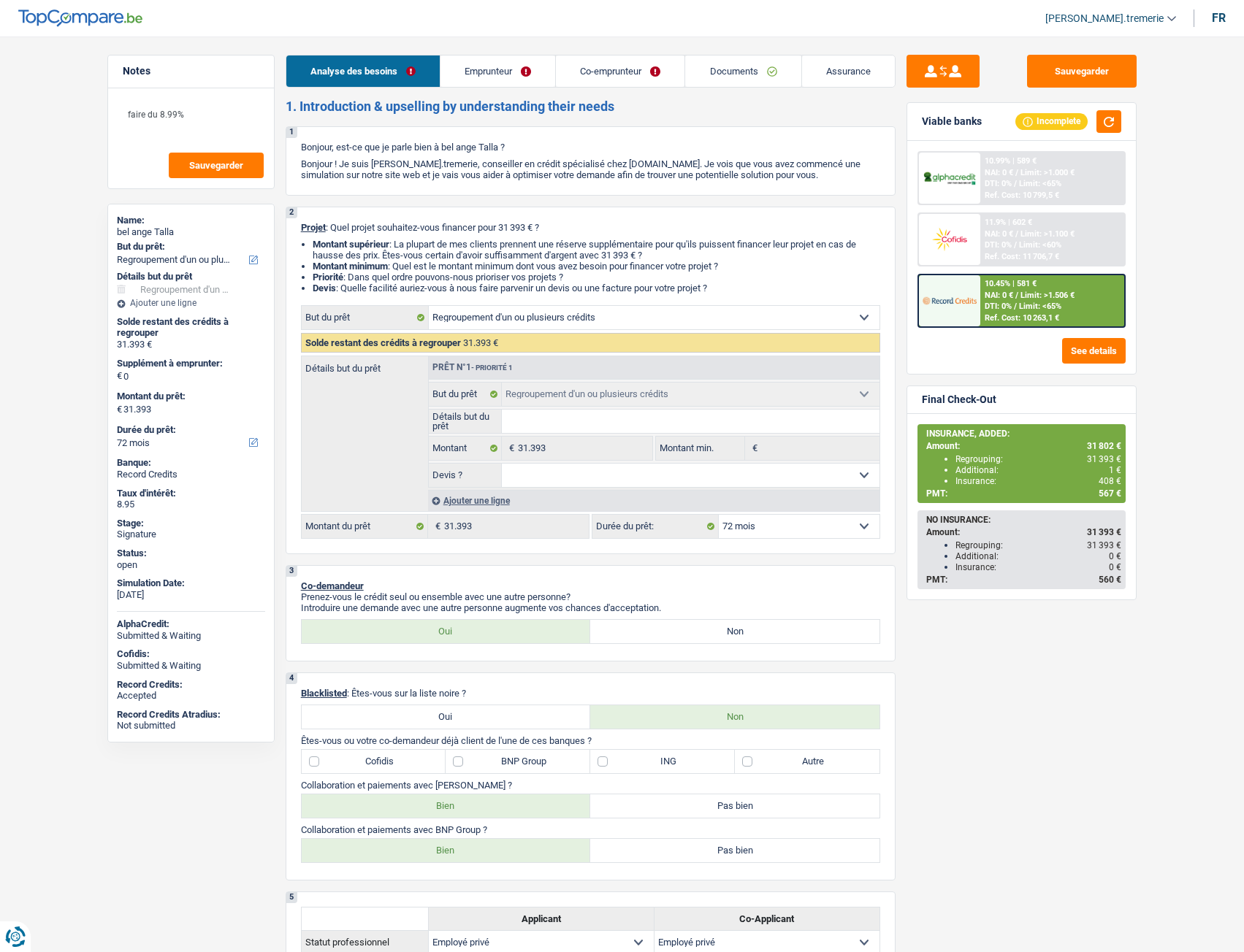
select select "72"
select select "privateEmployee"
select select "netSalary"
select select "mealVouchers"
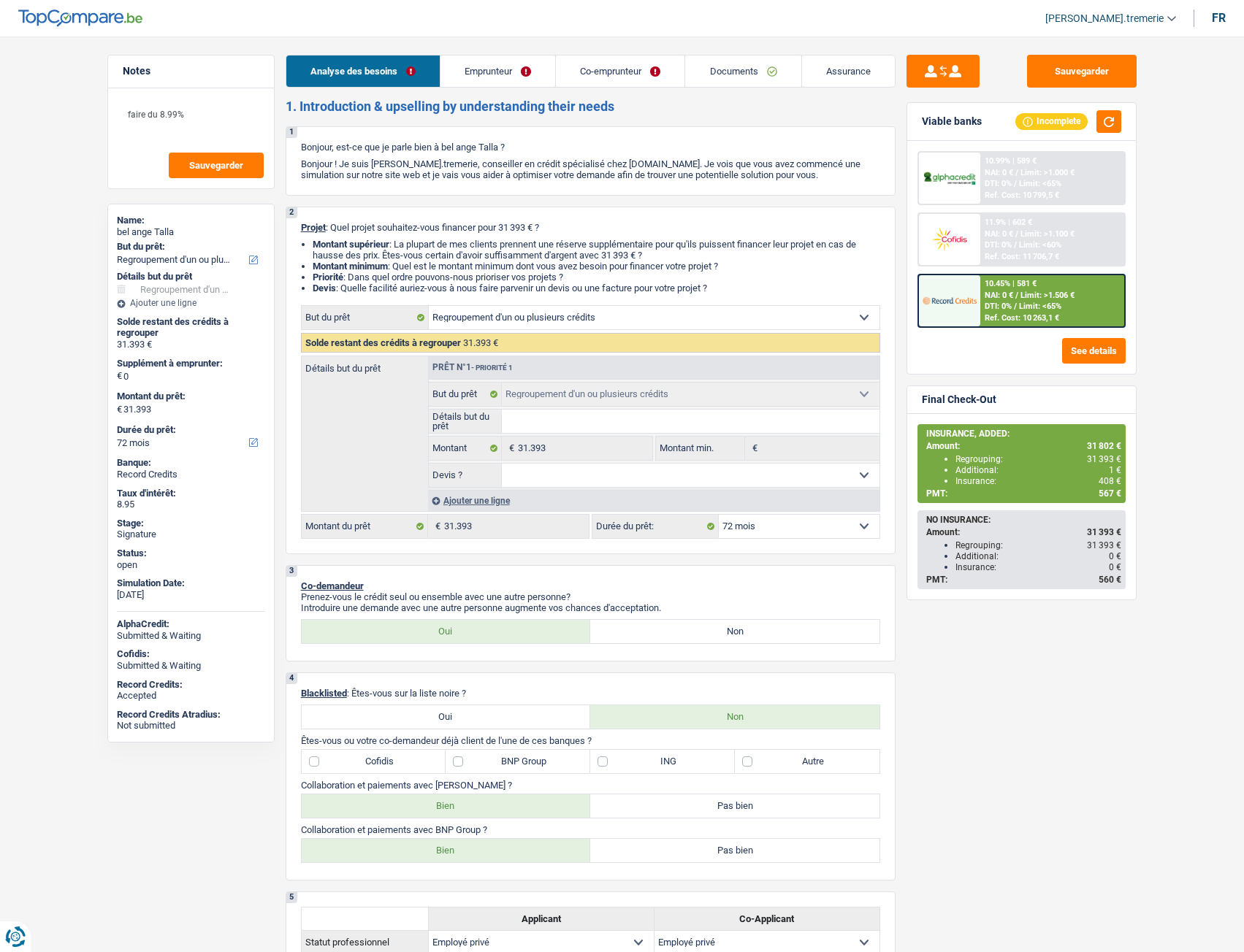
select select "netSalary"
select select "mealVouchers"
select select "ownerWithMortgage"
select select "mortgage"
select select "360"
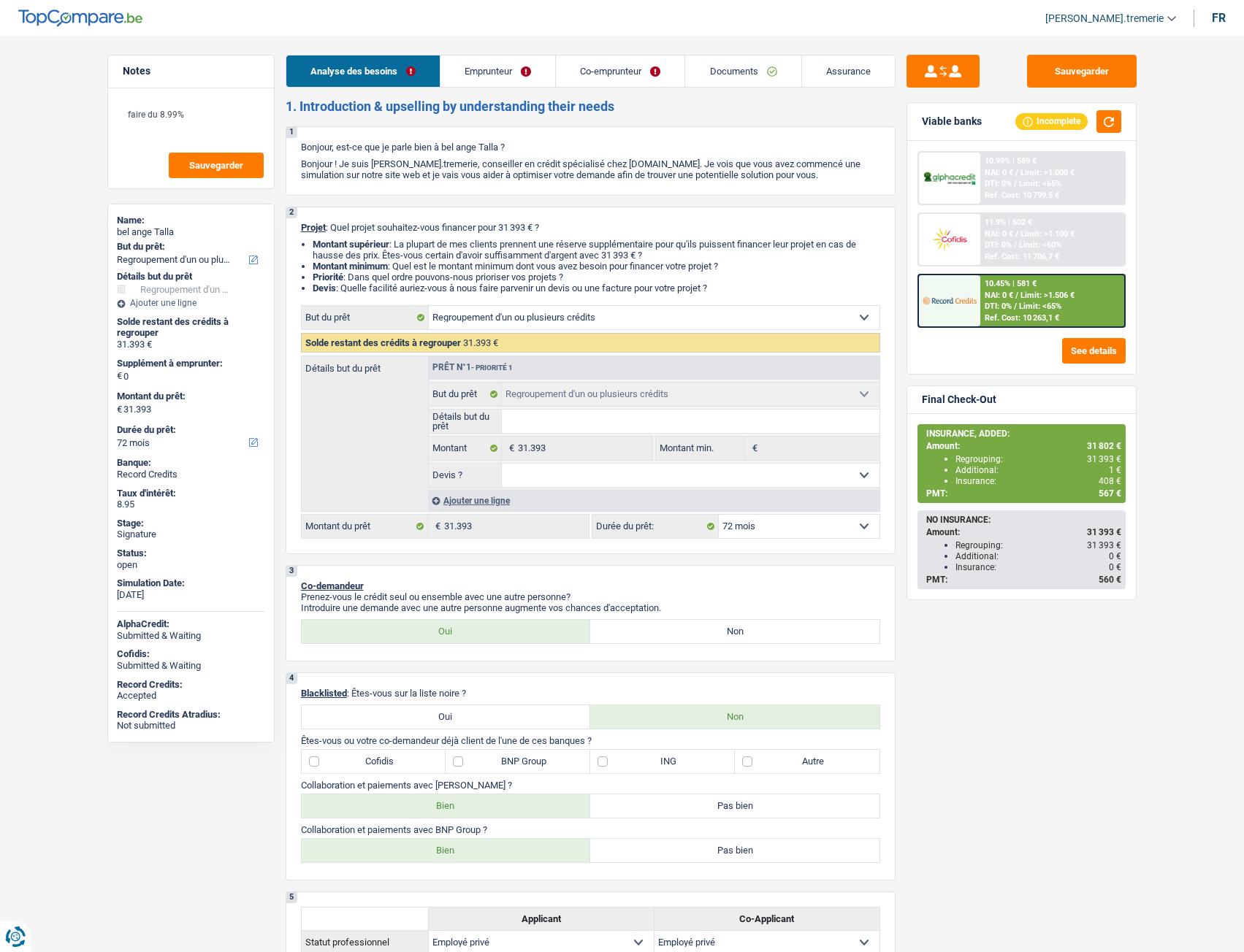
select select "personalLoan"
select select "homeFurnishingOrRelocation"
select select "48"
select select "personalLoan"
select select "other"
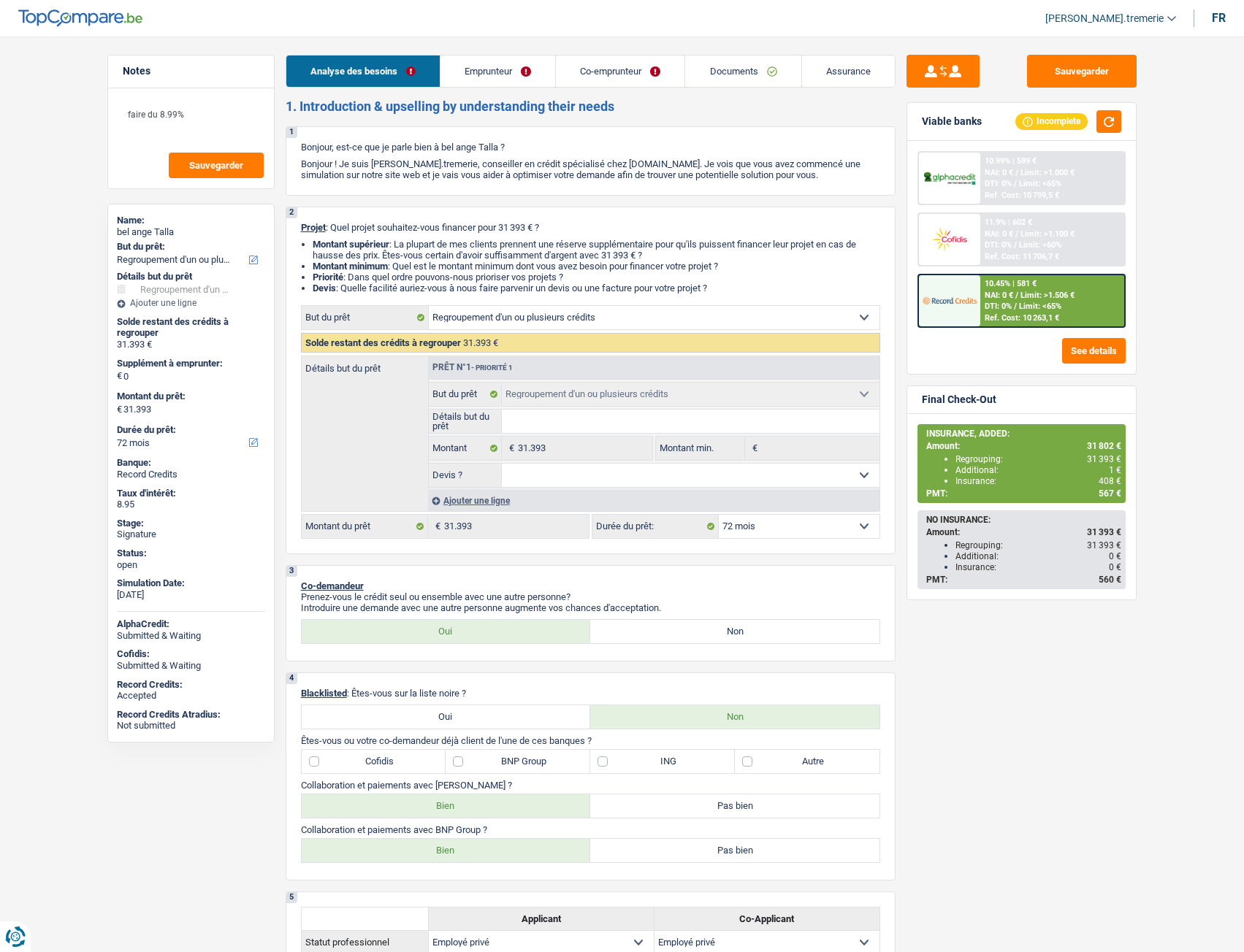
select select "84"
select select "personalLoan"
select select "other"
select select "84"
select select "cardOrCredit"
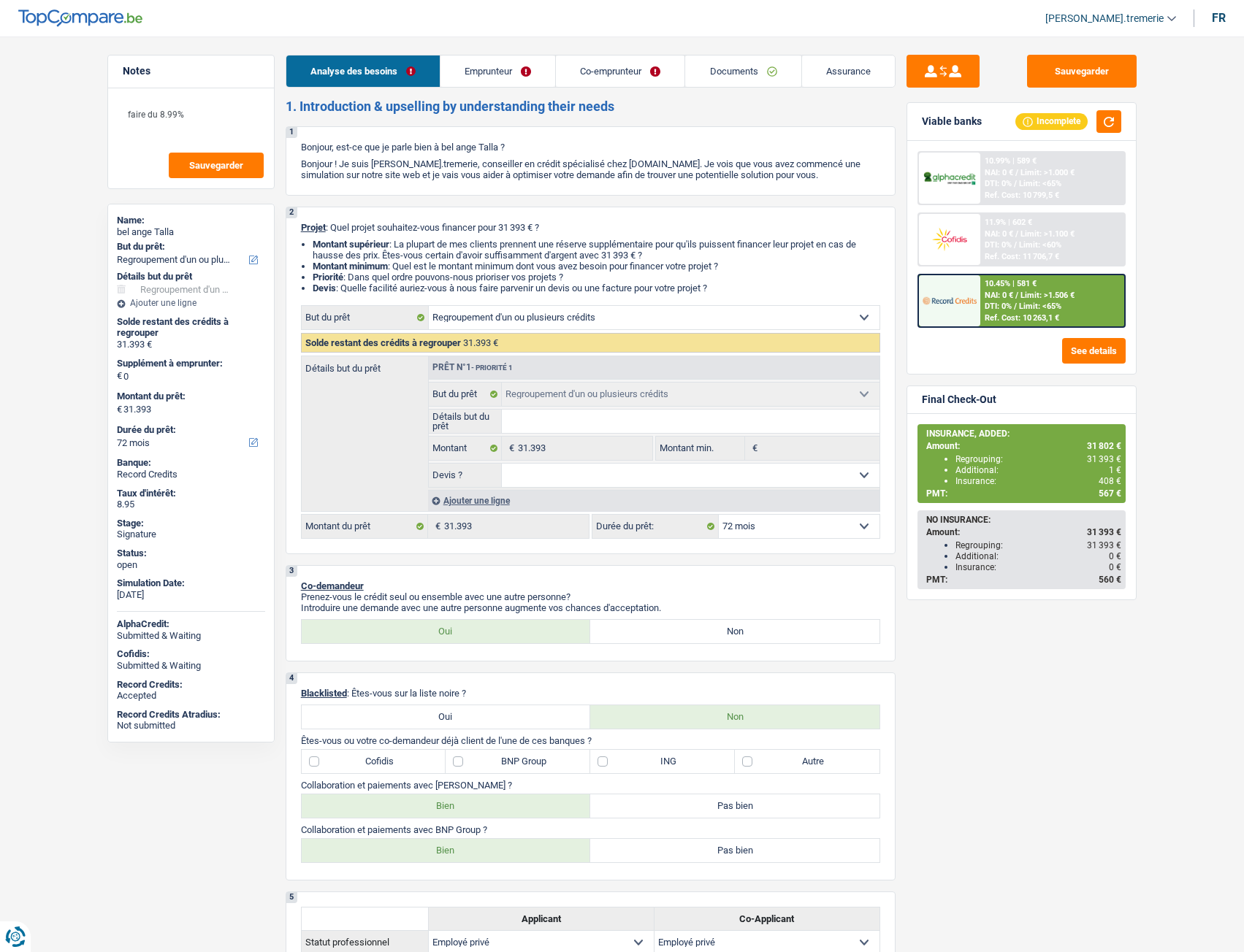
select select "refinancing"
select select "72"
click at [788, 73] on link "Documents" at bounding box center [743, 71] width 116 height 31
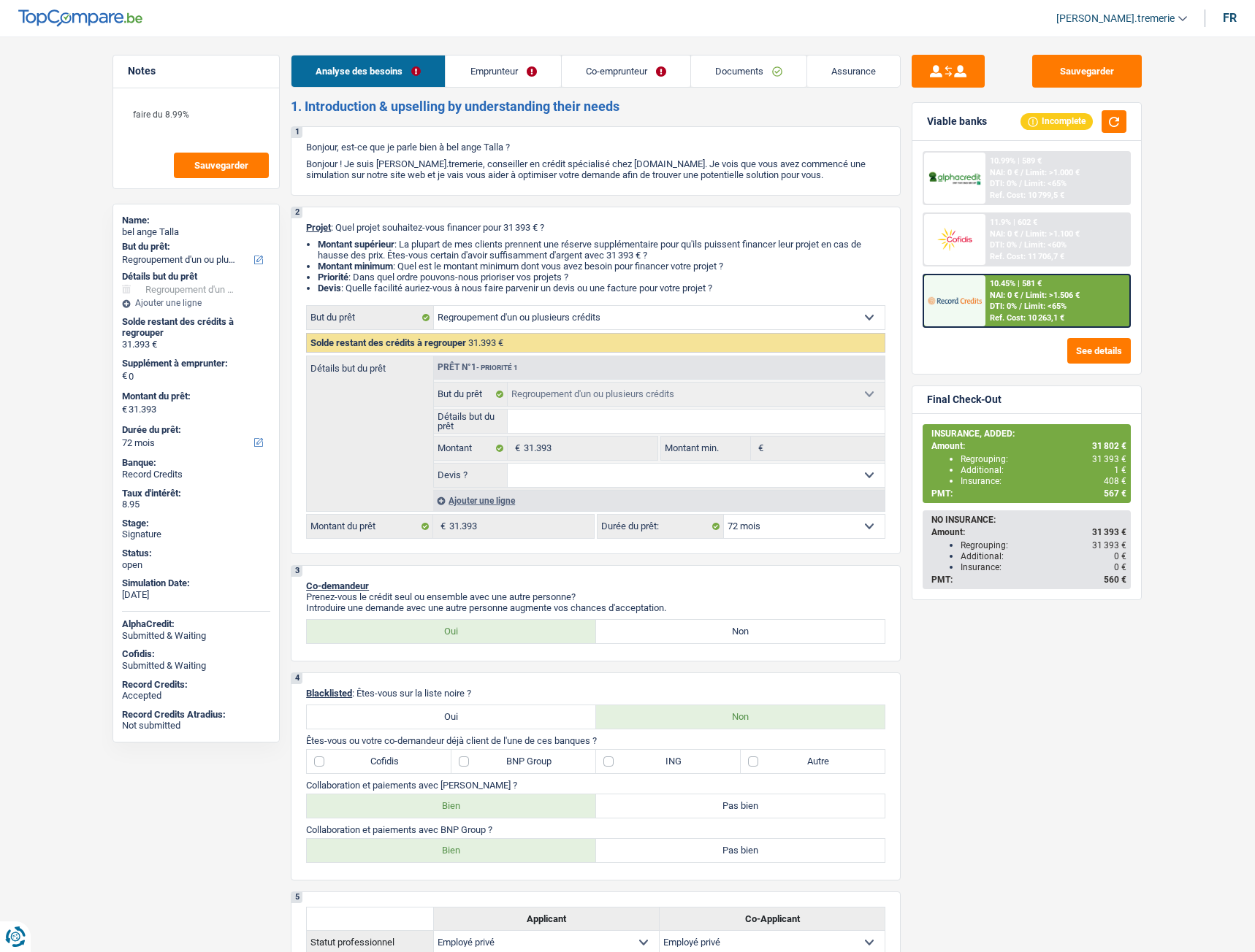
click at [788, 73] on link "Documents" at bounding box center [749, 71] width 116 height 31
